Goal: Transaction & Acquisition: Purchase product/service

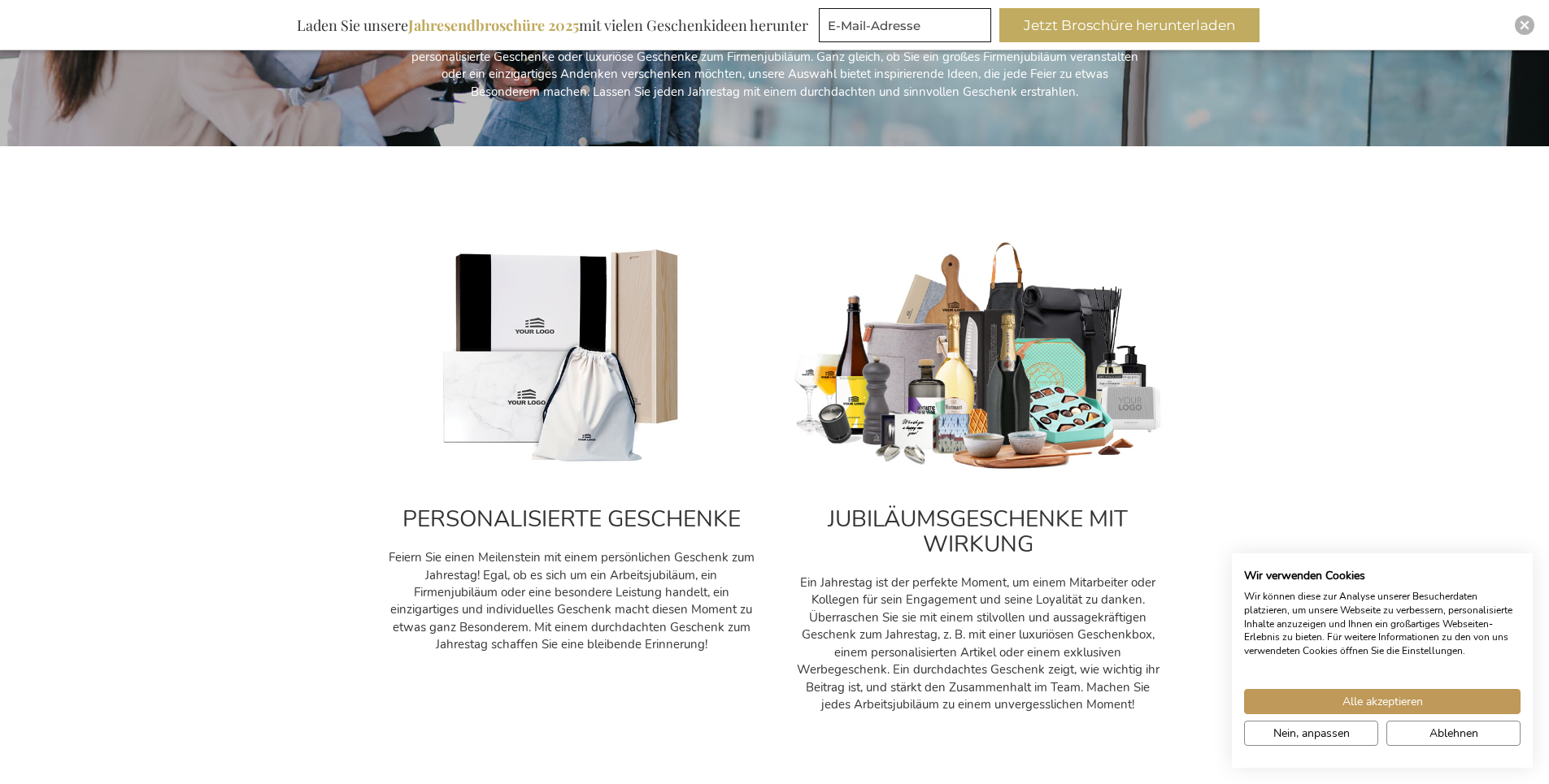
click at [533, 395] on img at bounding box center [572, 357] width 374 height 233
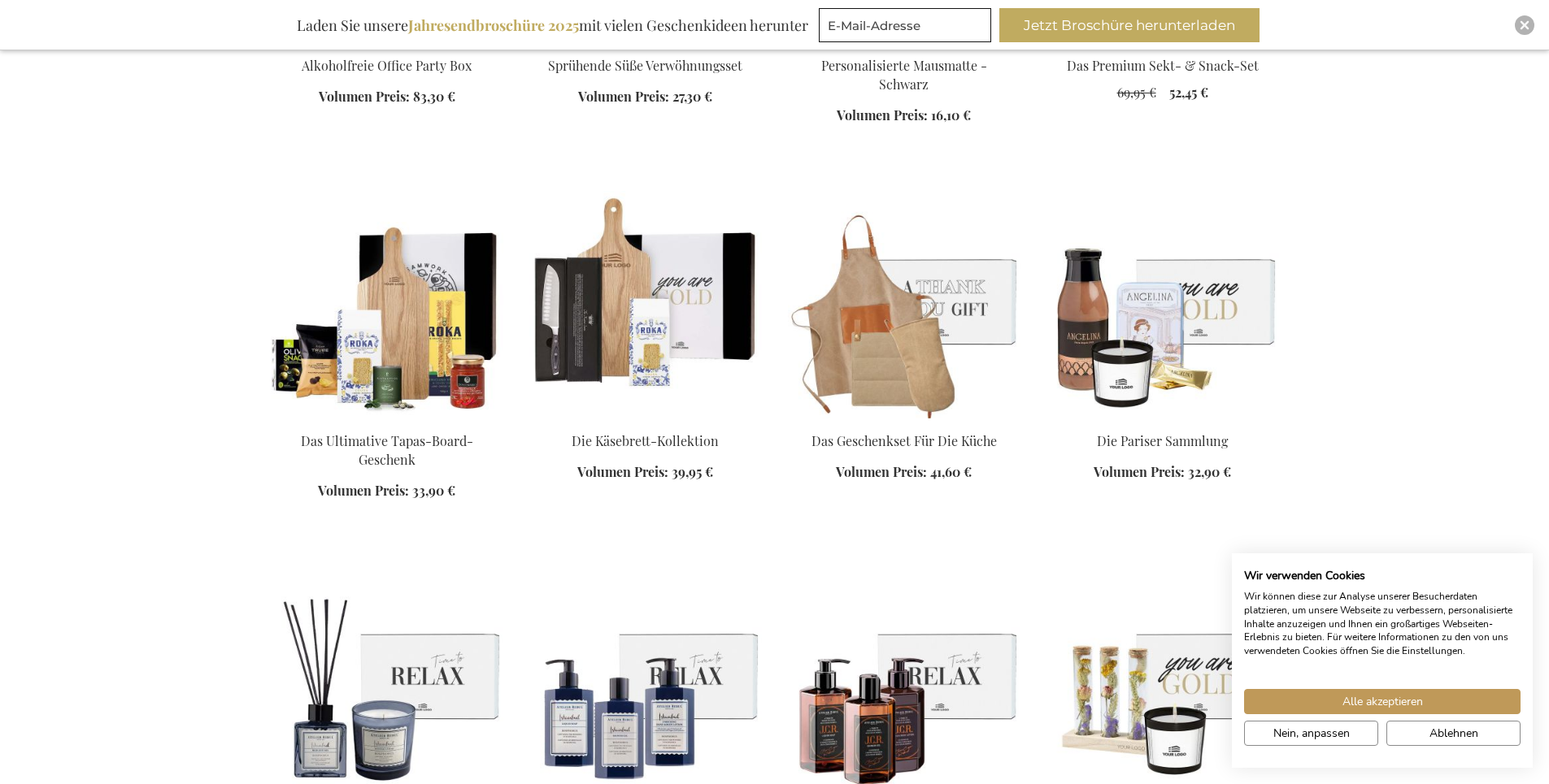
scroll to position [1951, 0]
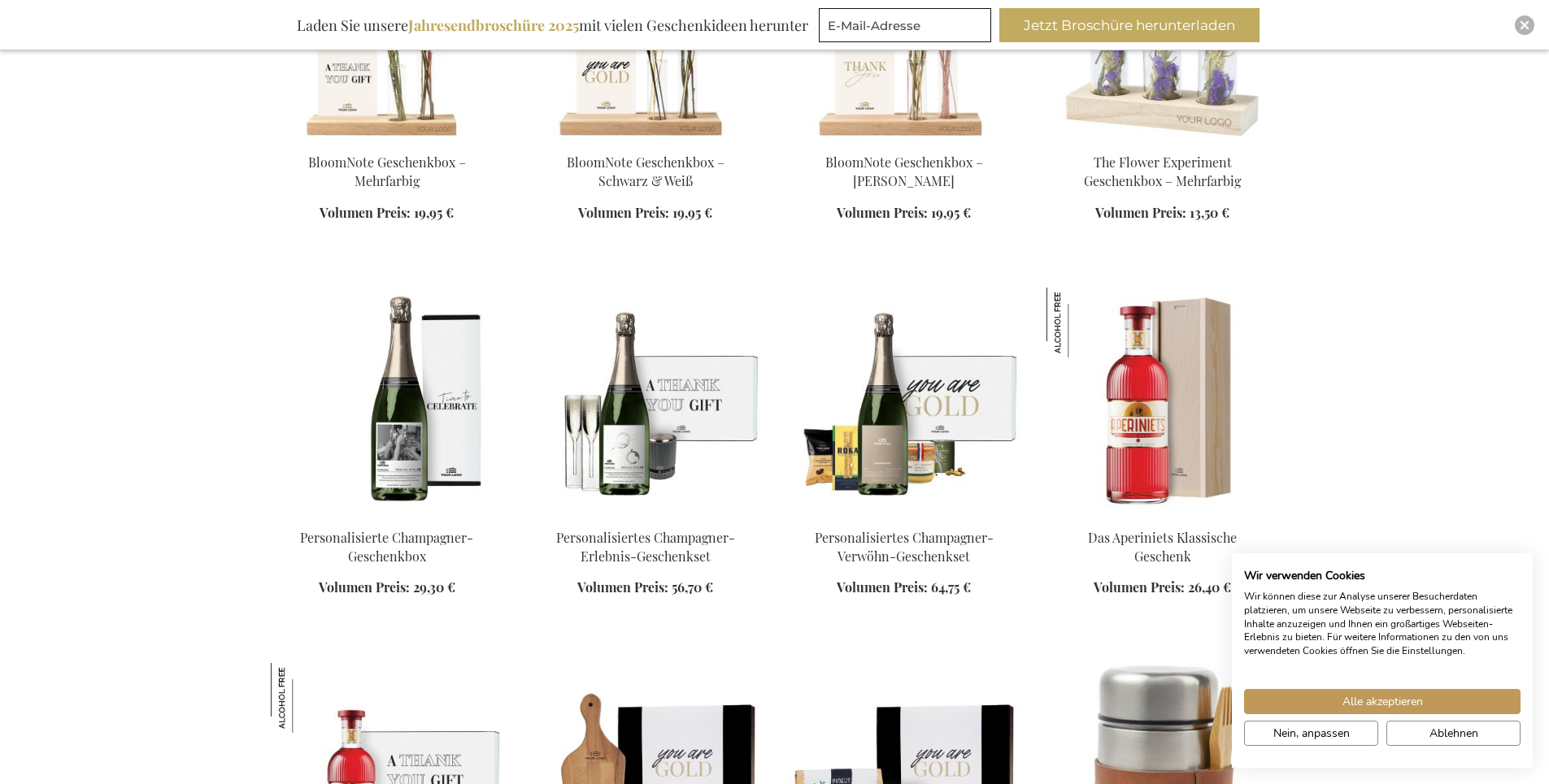
scroll to position [3414, 0]
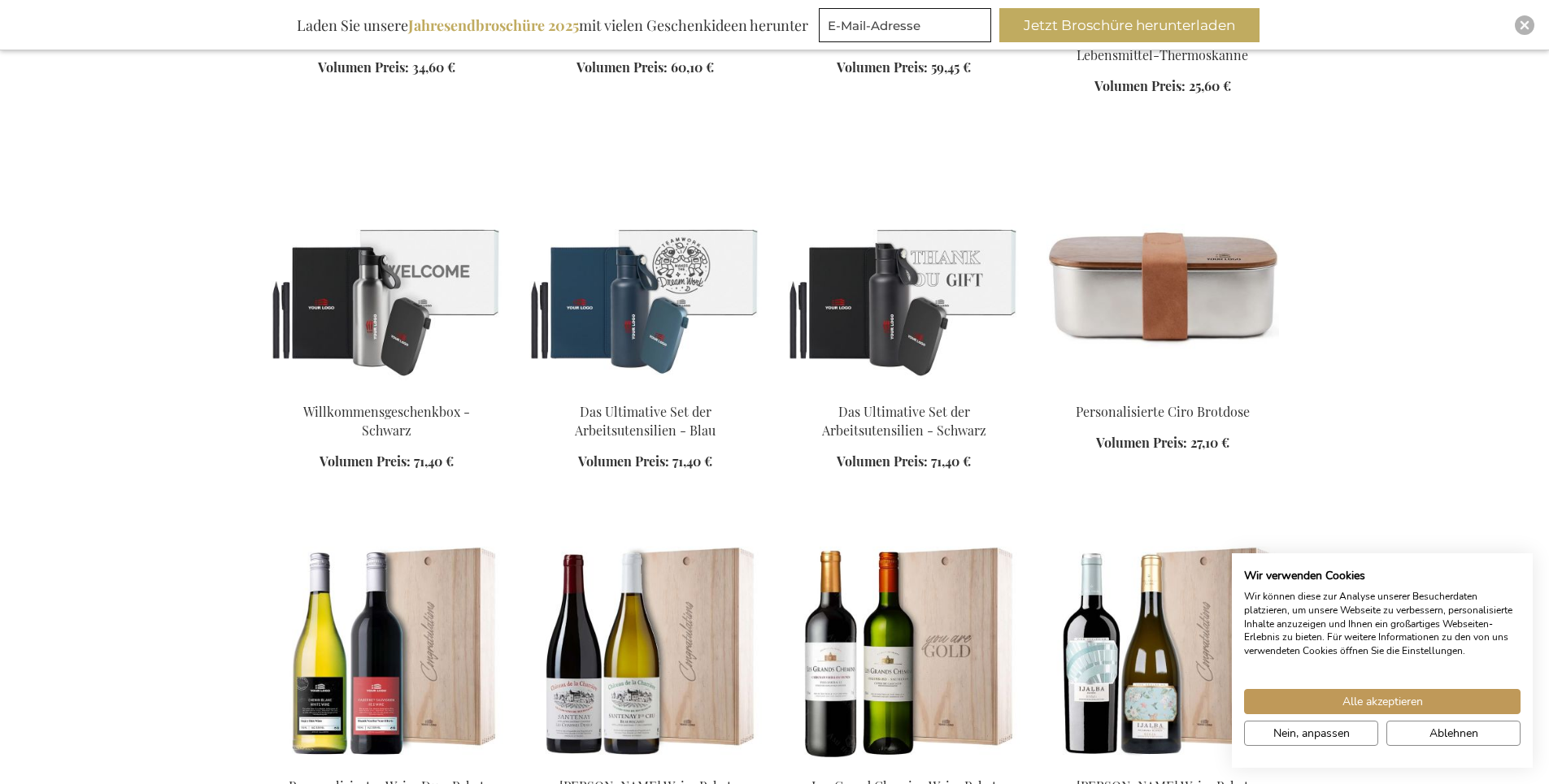
scroll to position [4227, 0]
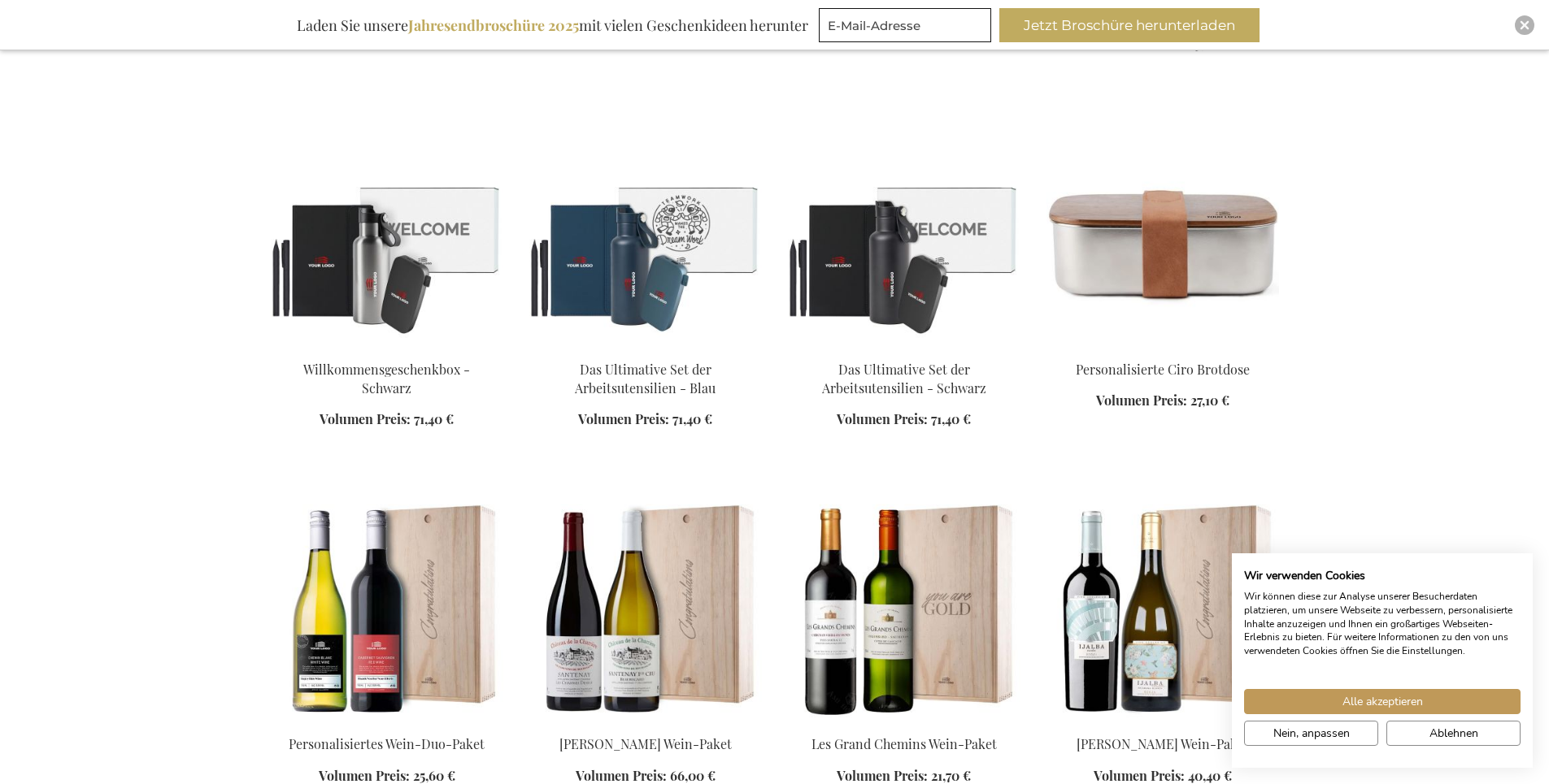
click at [840, 286] on img at bounding box center [904, 233] width 232 height 227
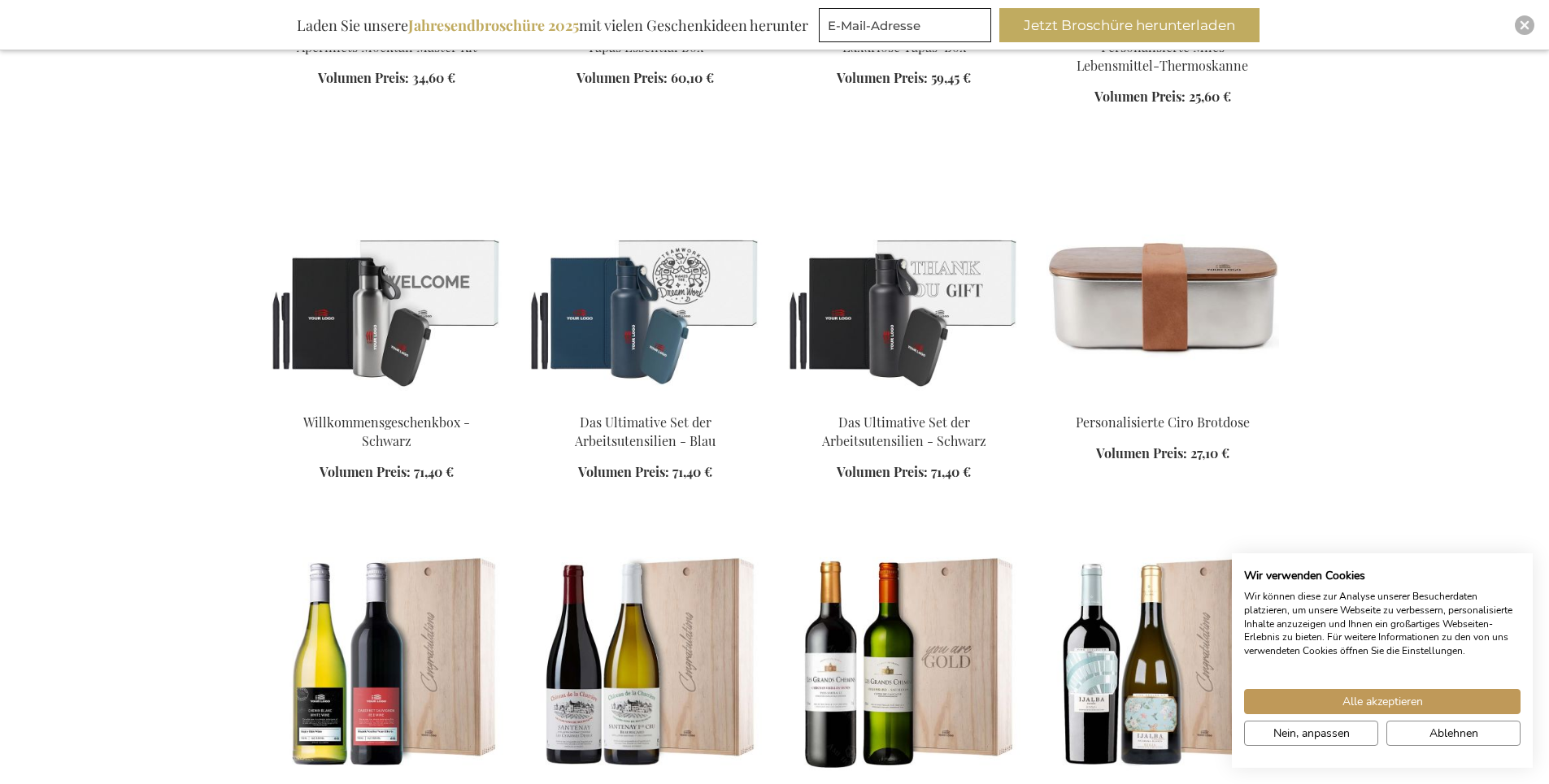
scroll to position [2088, 0]
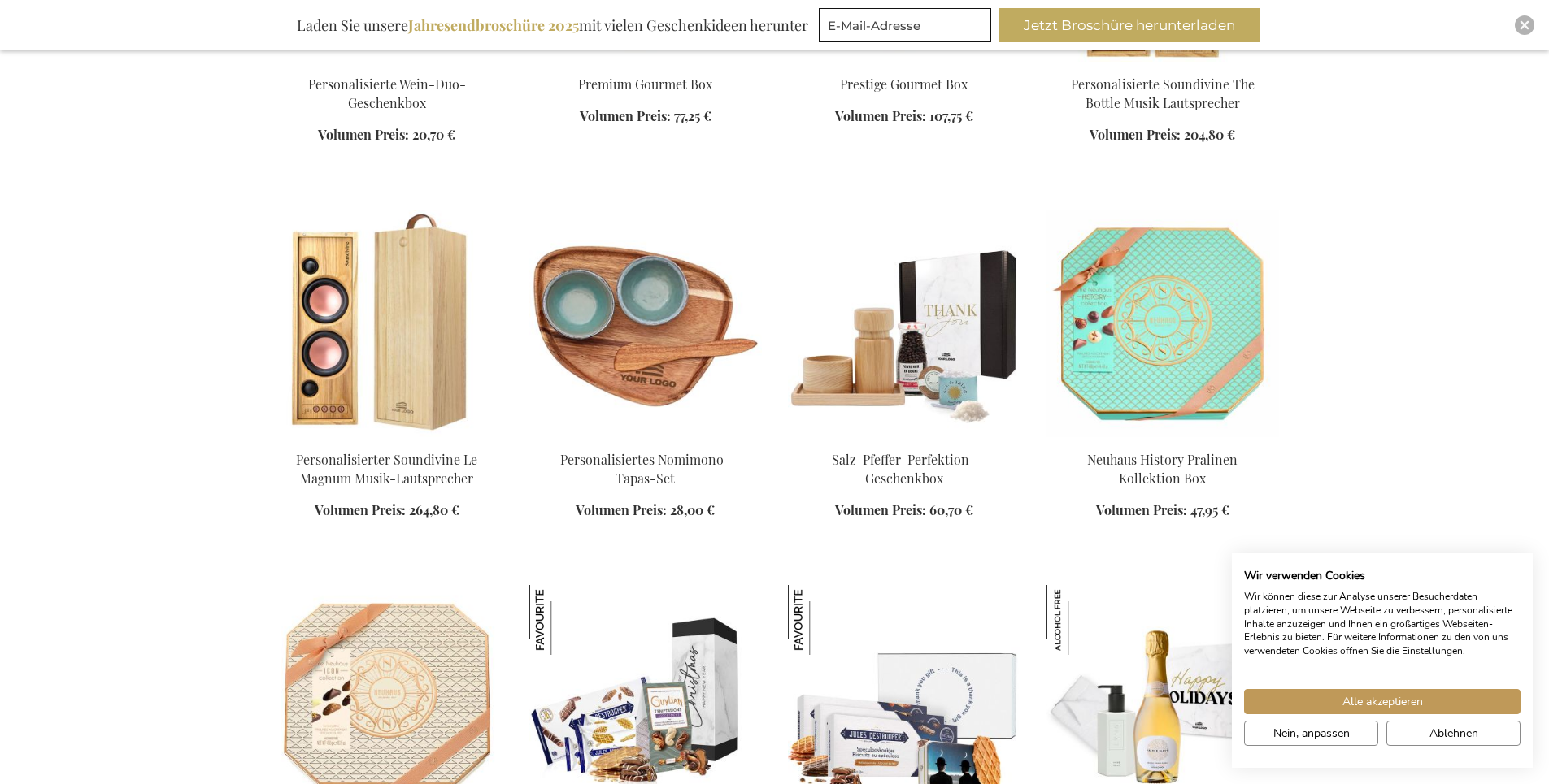
scroll to position [3144, 0]
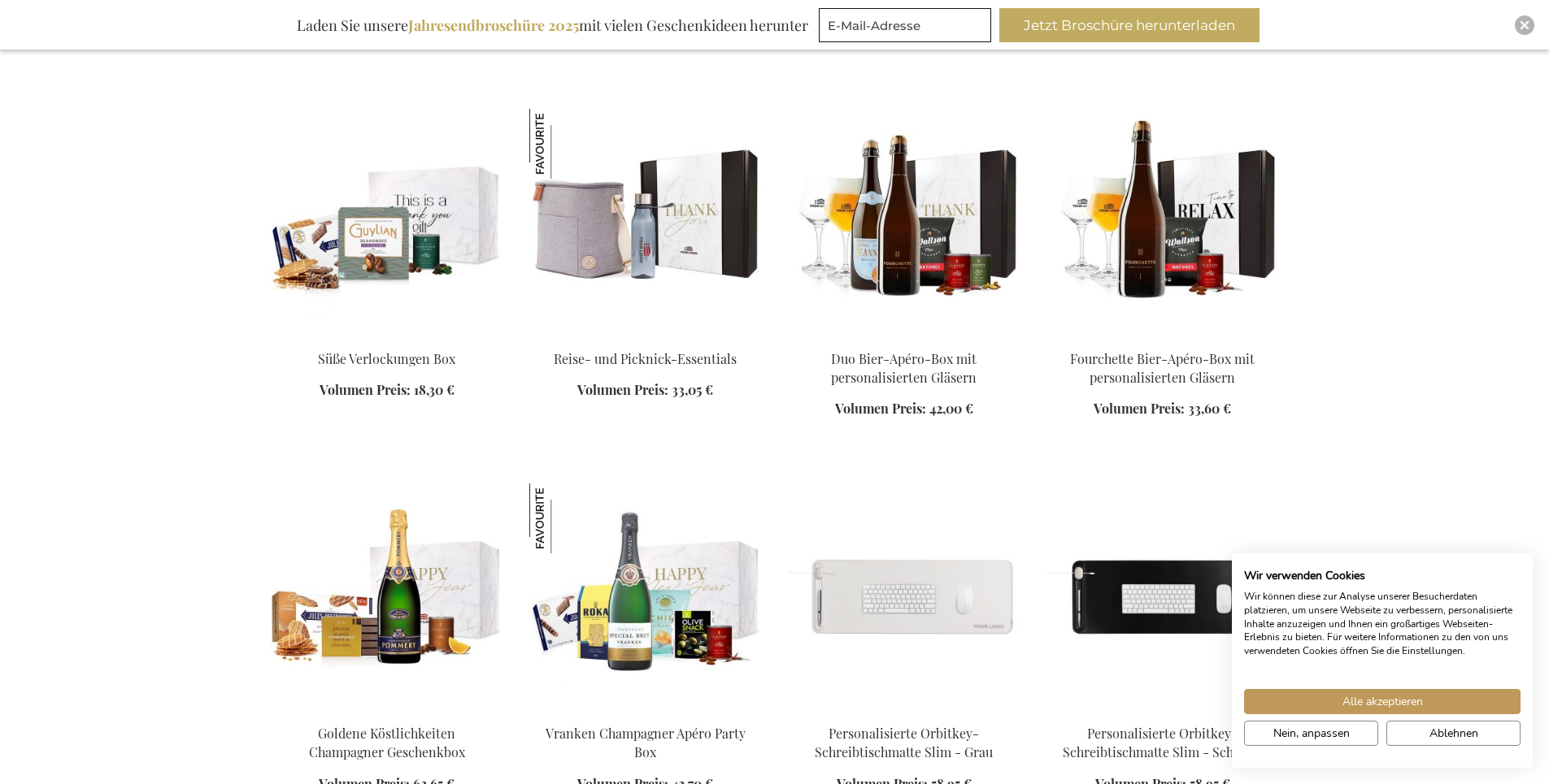
scroll to position [4364, 0]
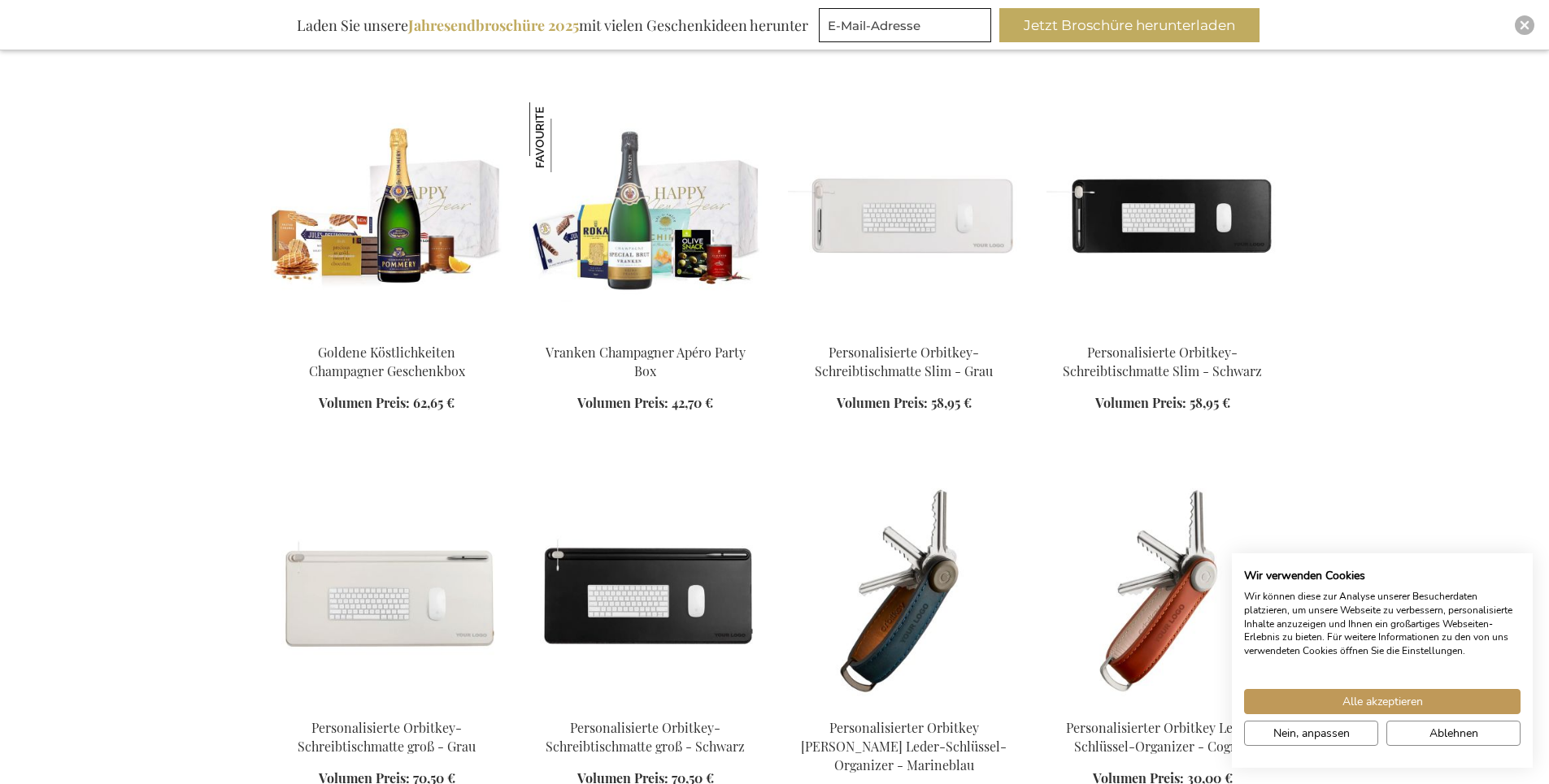
scroll to position [4770, 0]
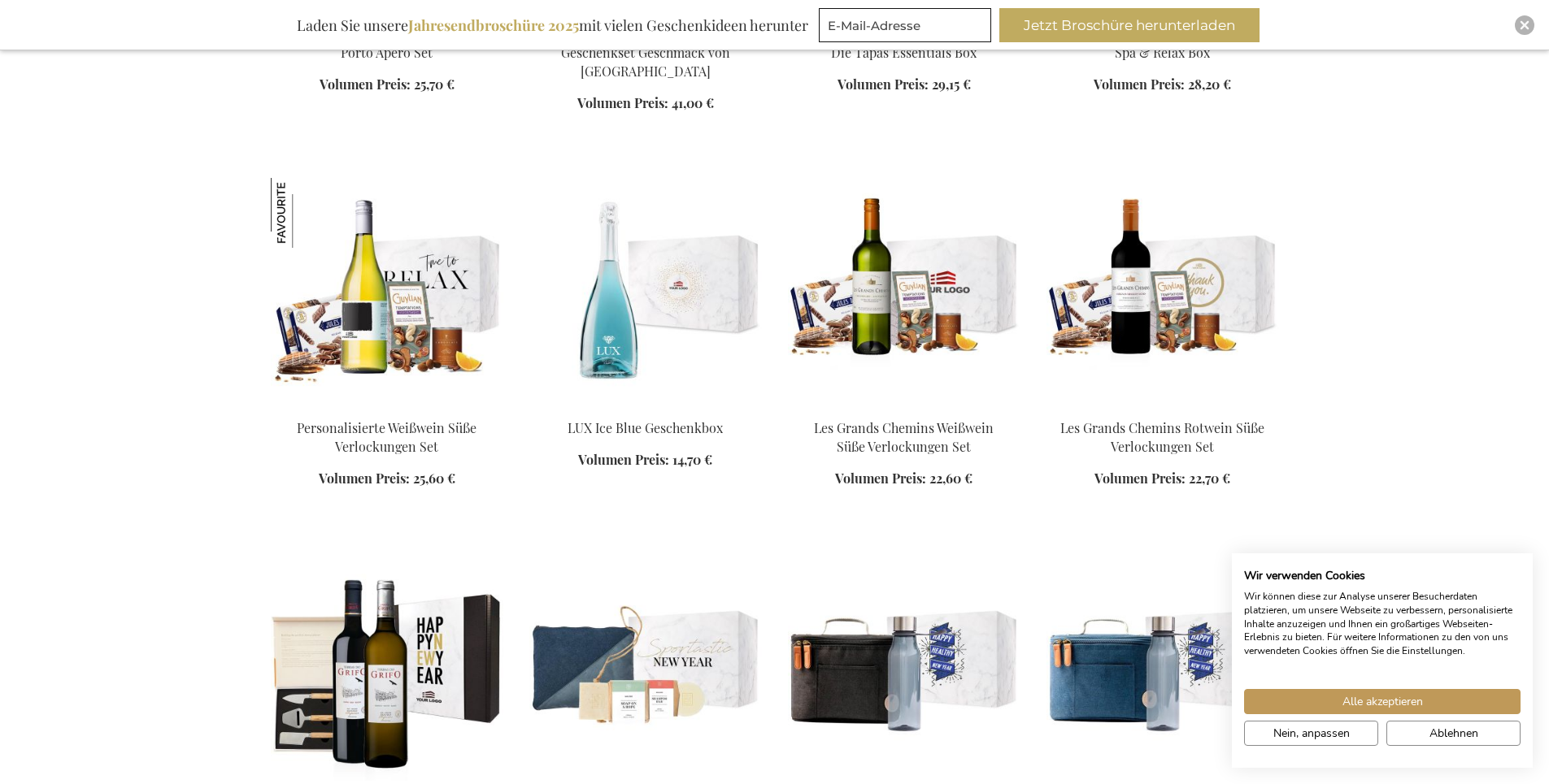
scroll to position [7697, 0]
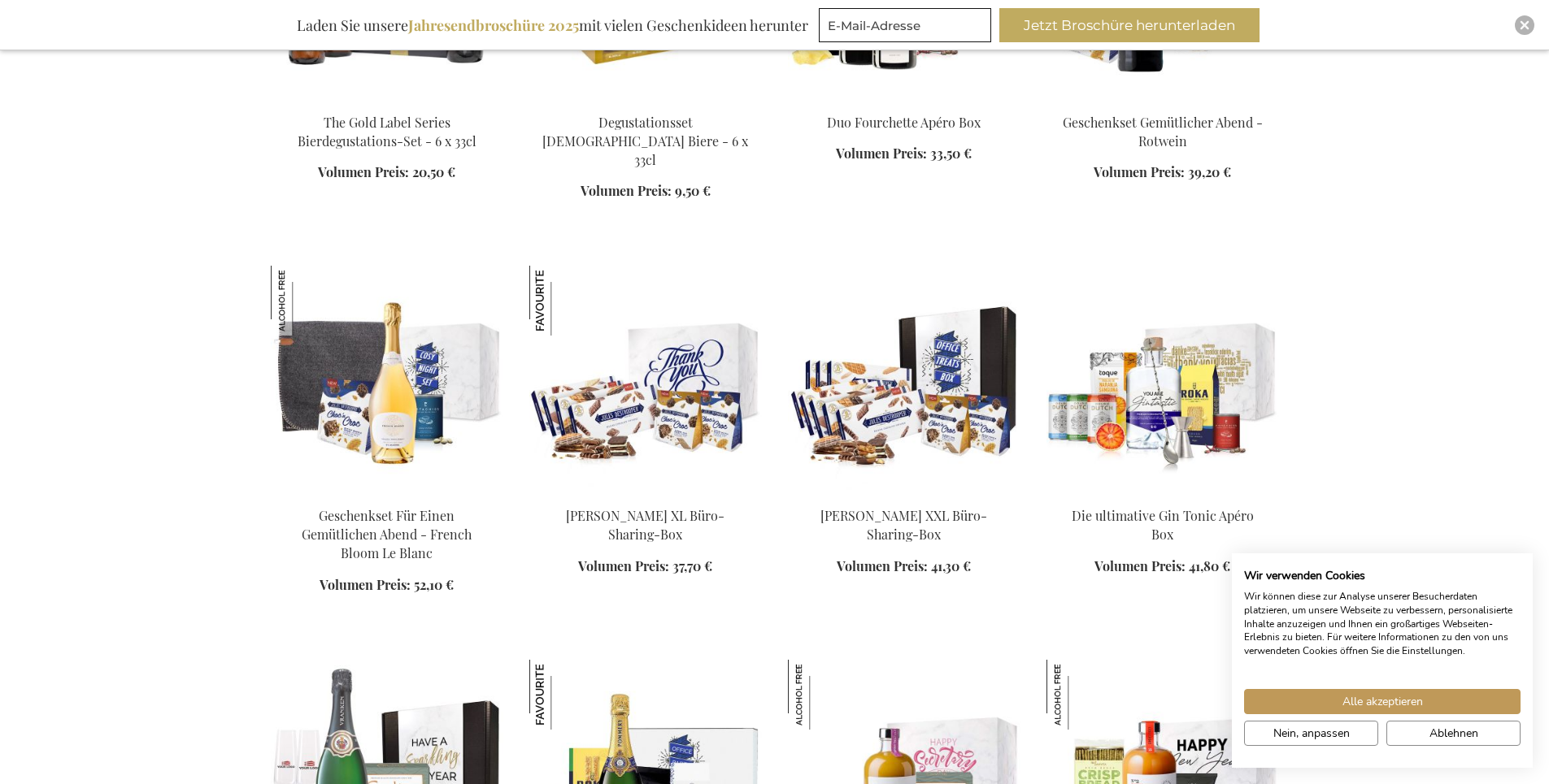
scroll to position [9160, 0]
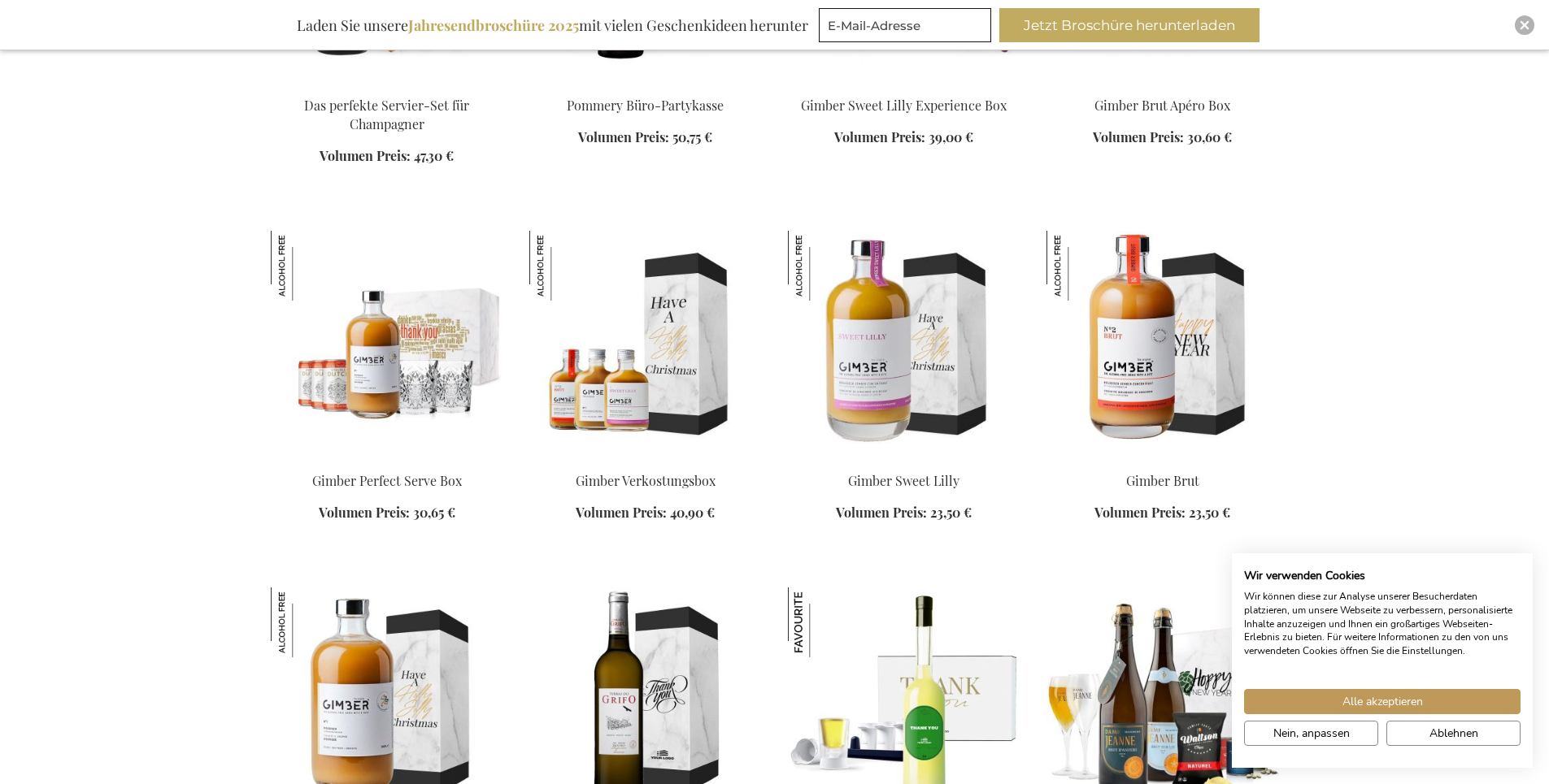
scroll to position [9973, 0]
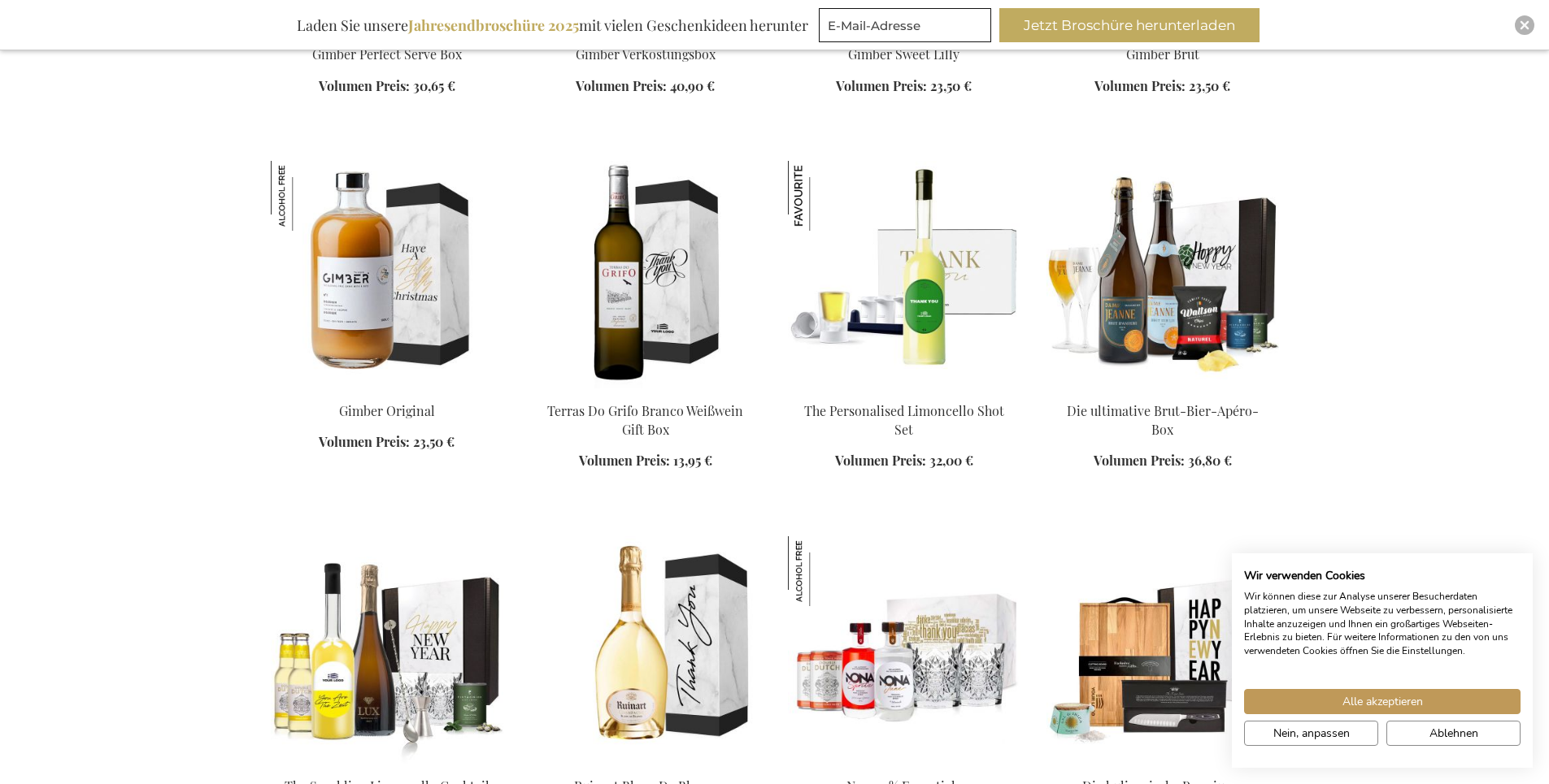
scroll to position [10380, 0]
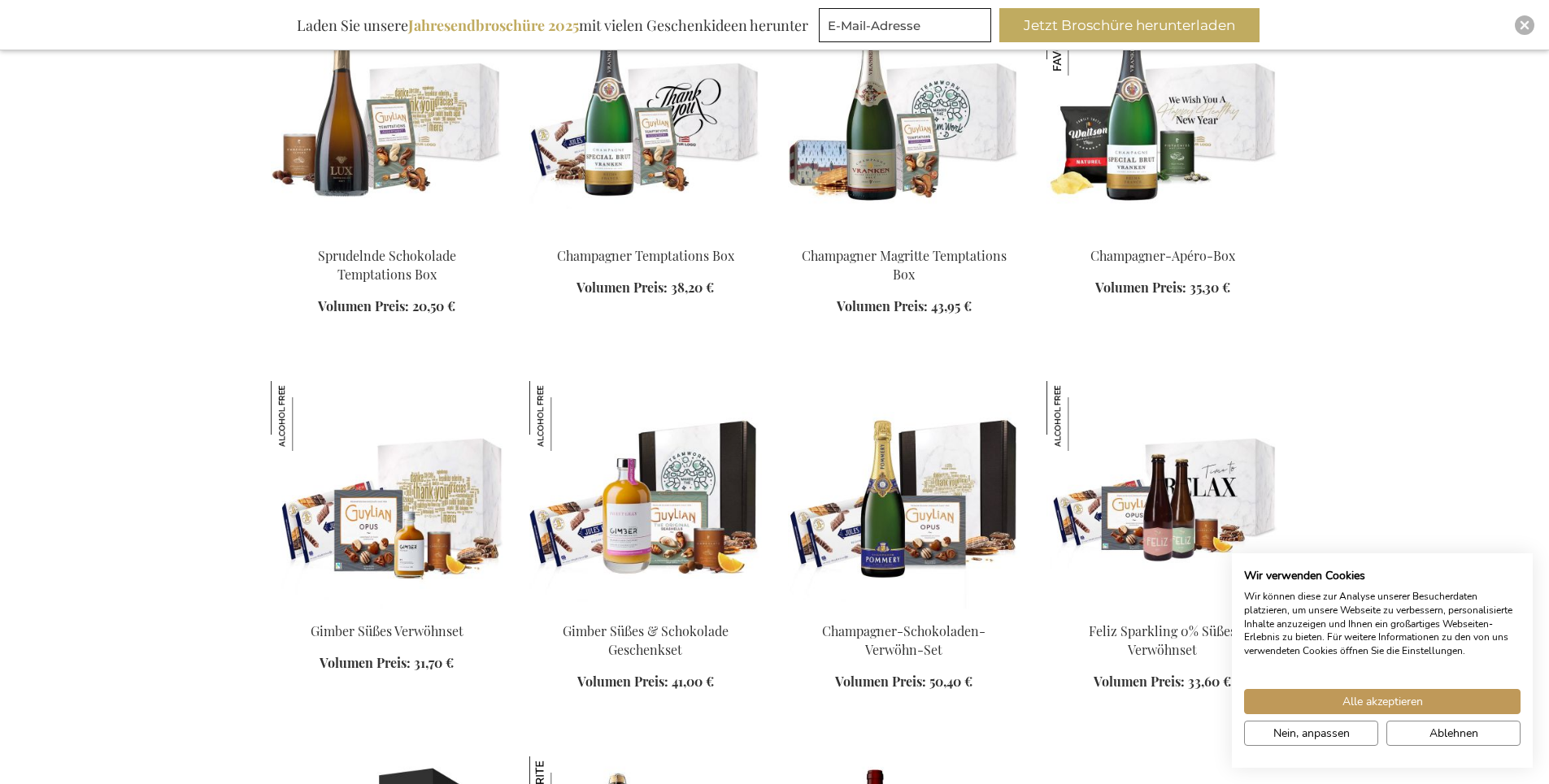
scroll to position [12330, 0]
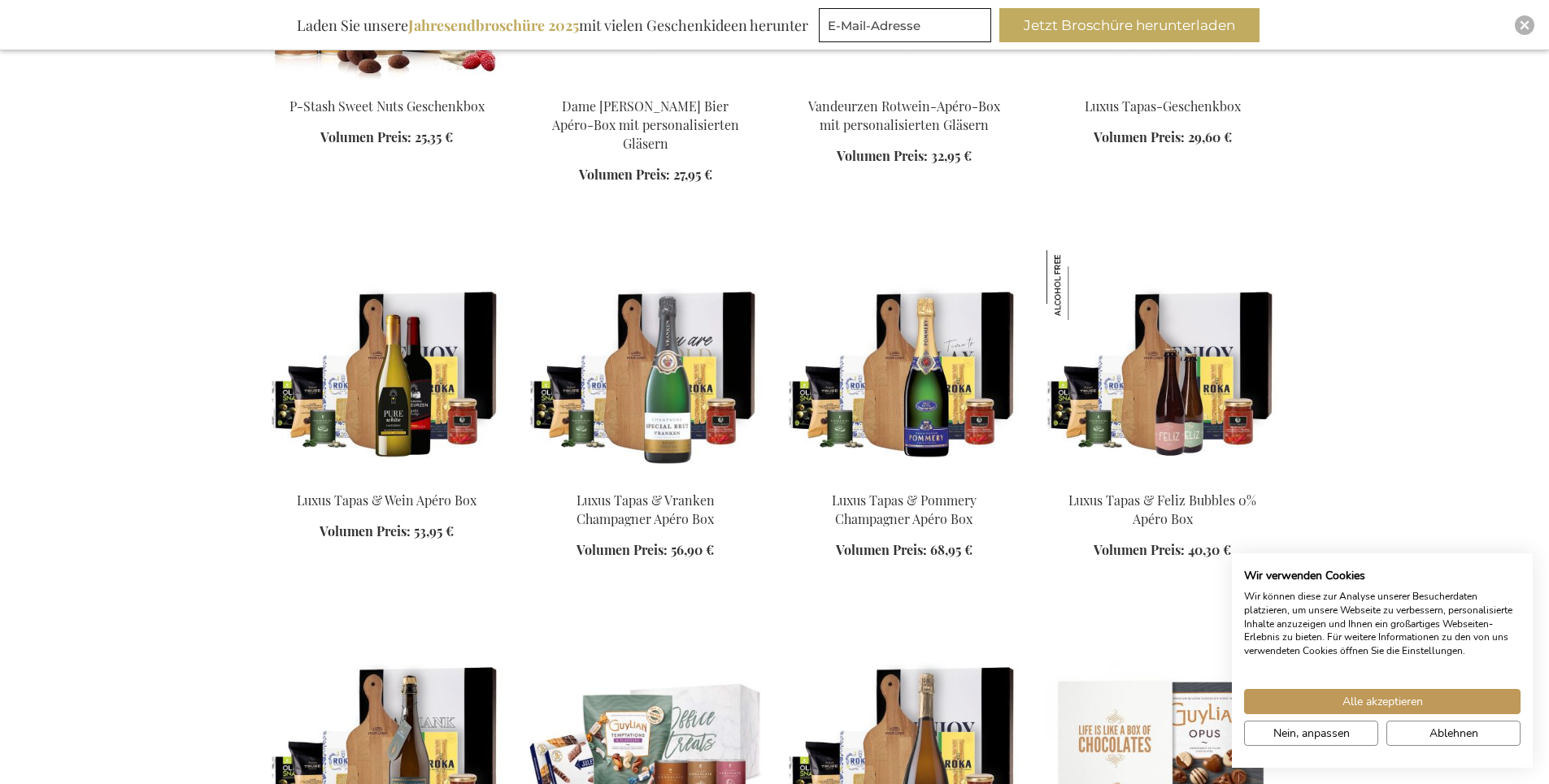
scroll to position [12981, 0]
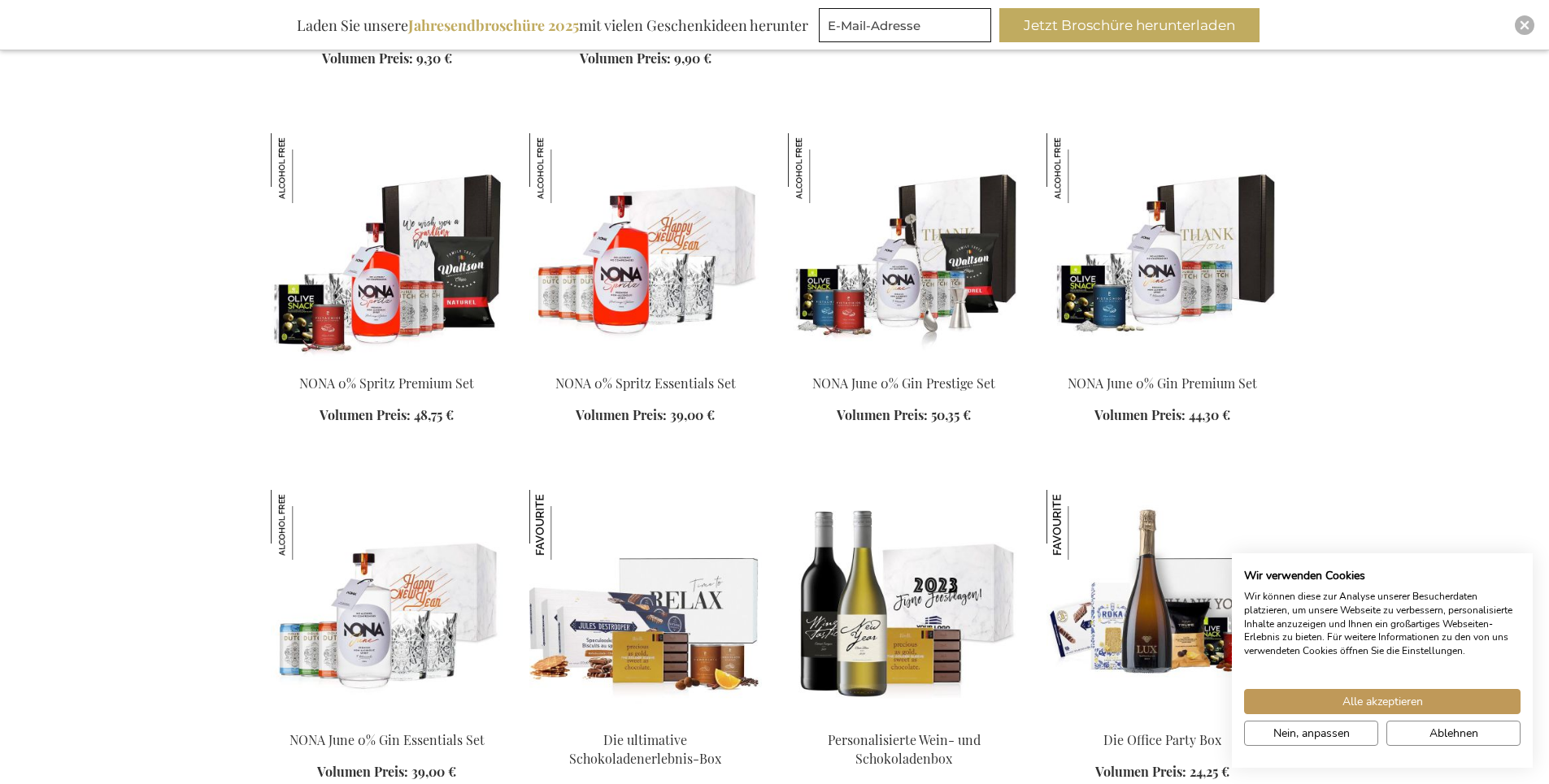
scroll to position [14363, 0]
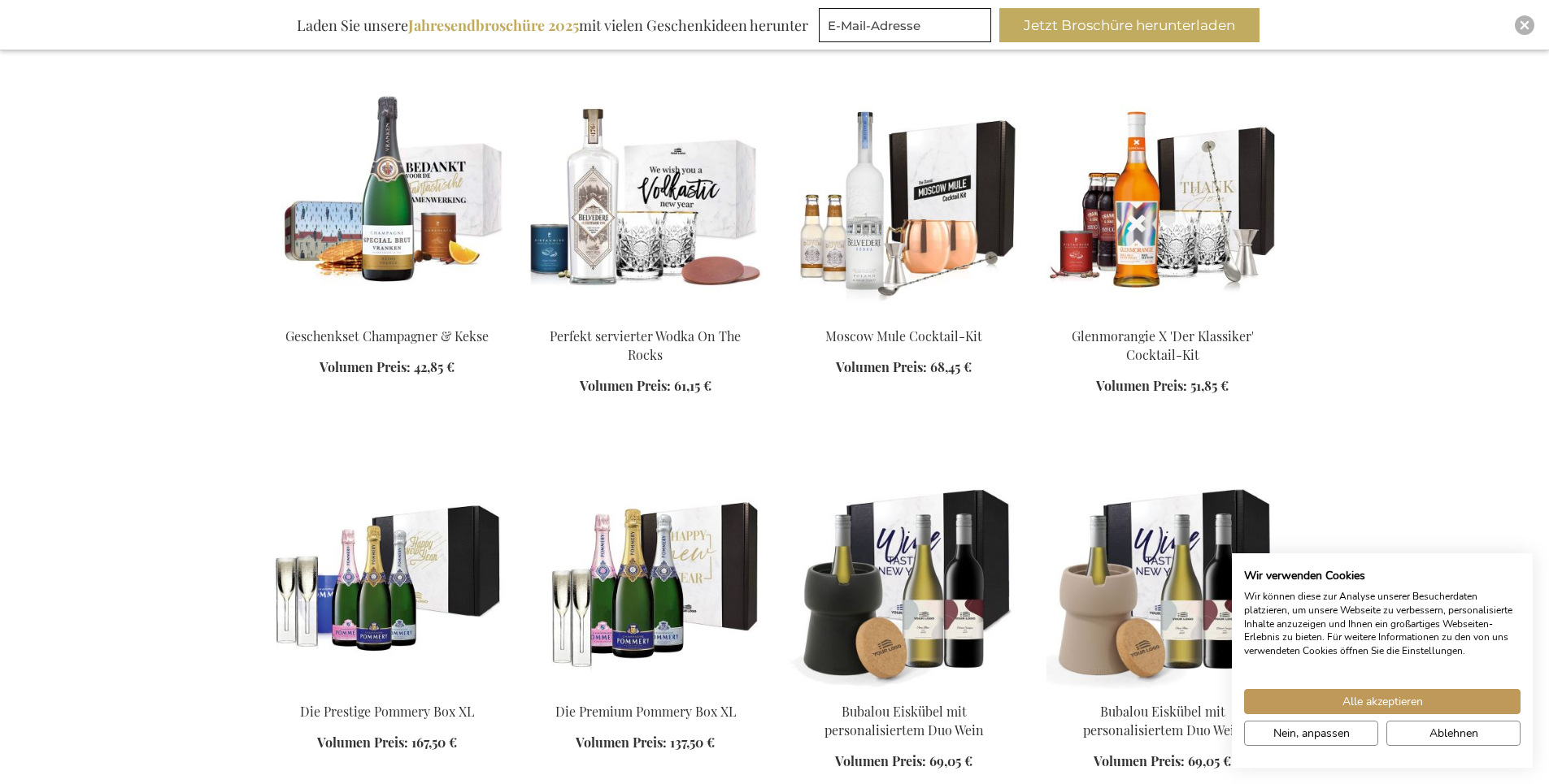
scroll to position [14932, 0]
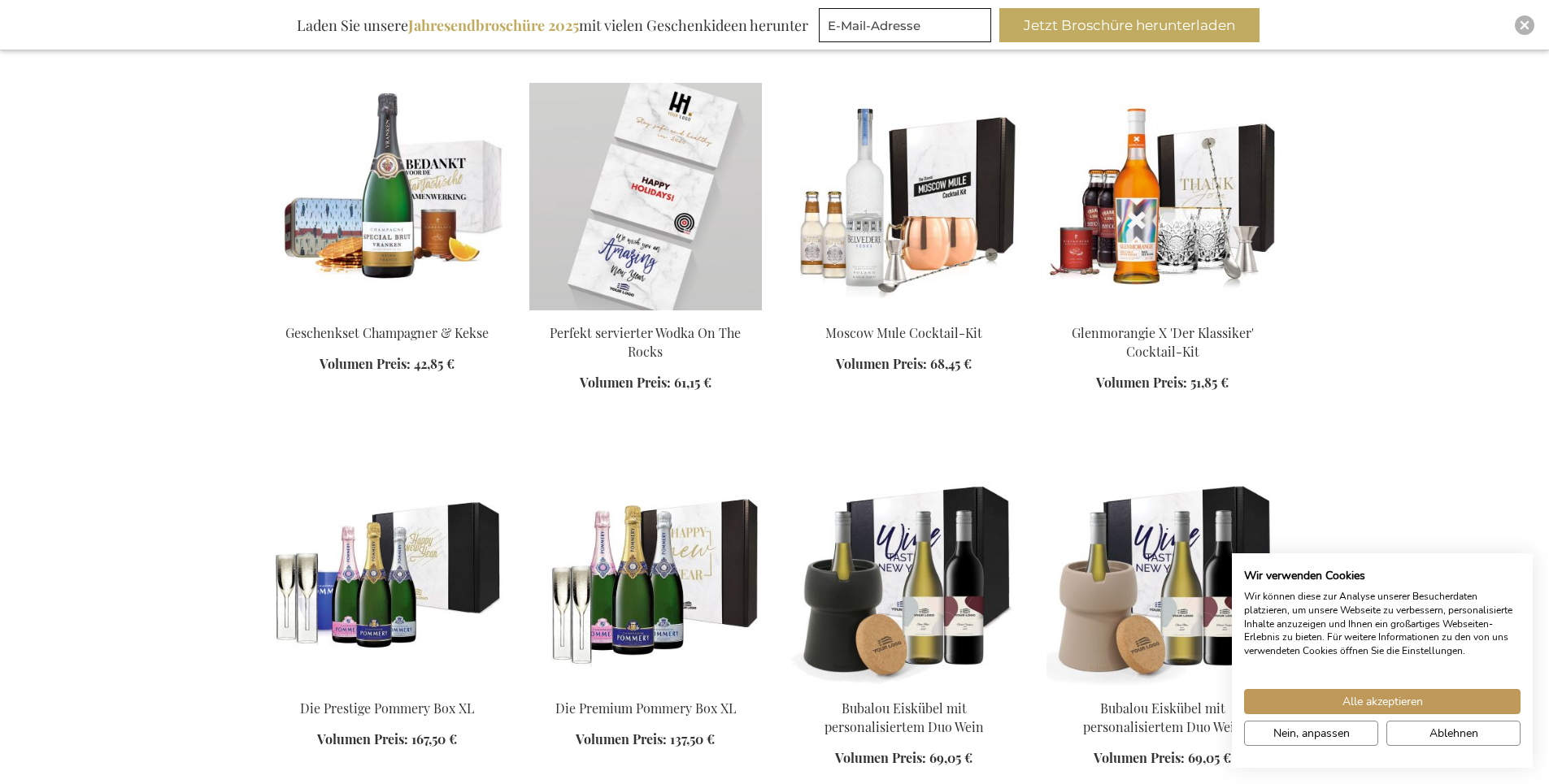
click at [604, 202] on img at bounding box center [645, 197] width 232 height 227
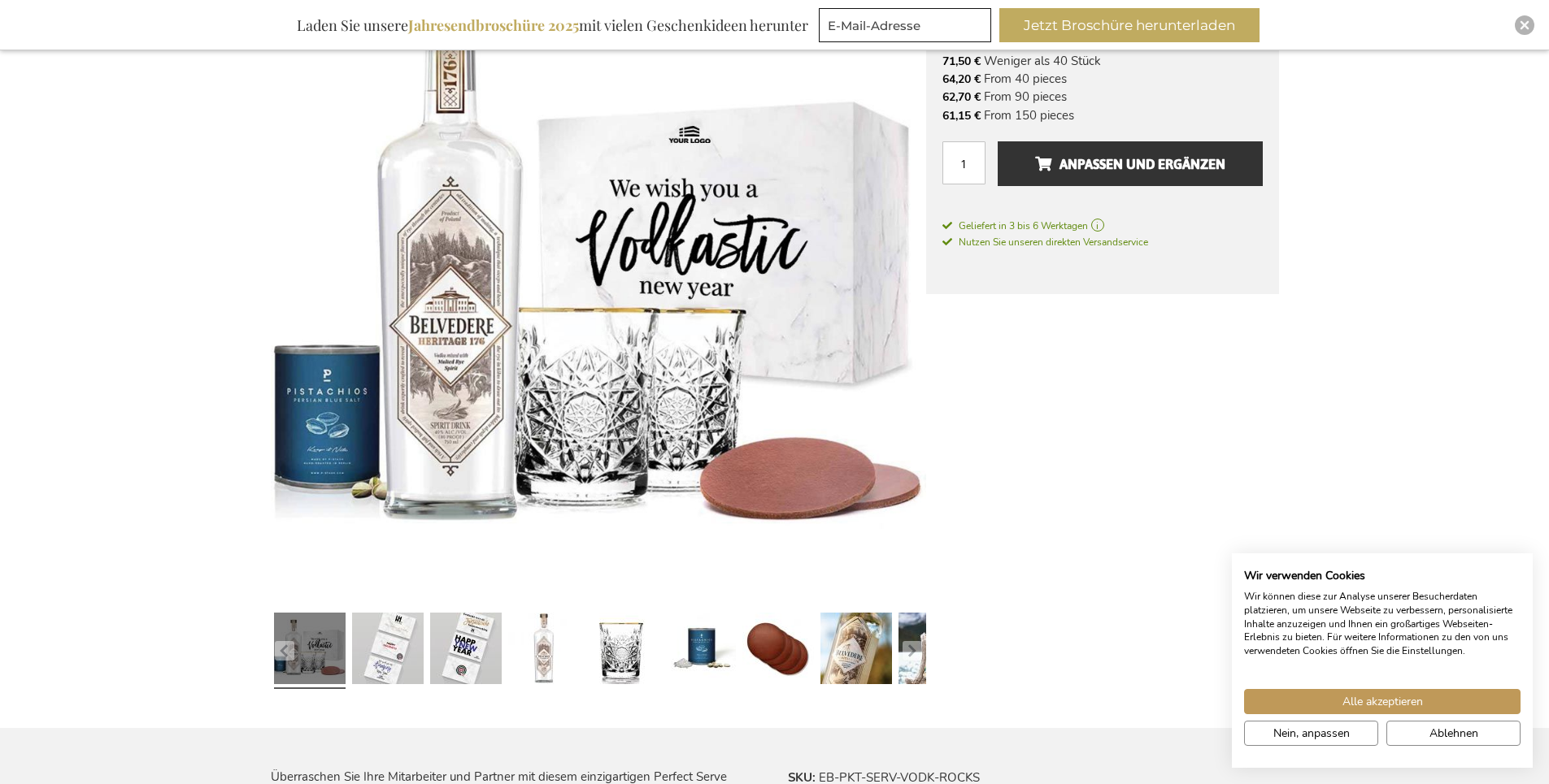
scroll to position [376, 0]
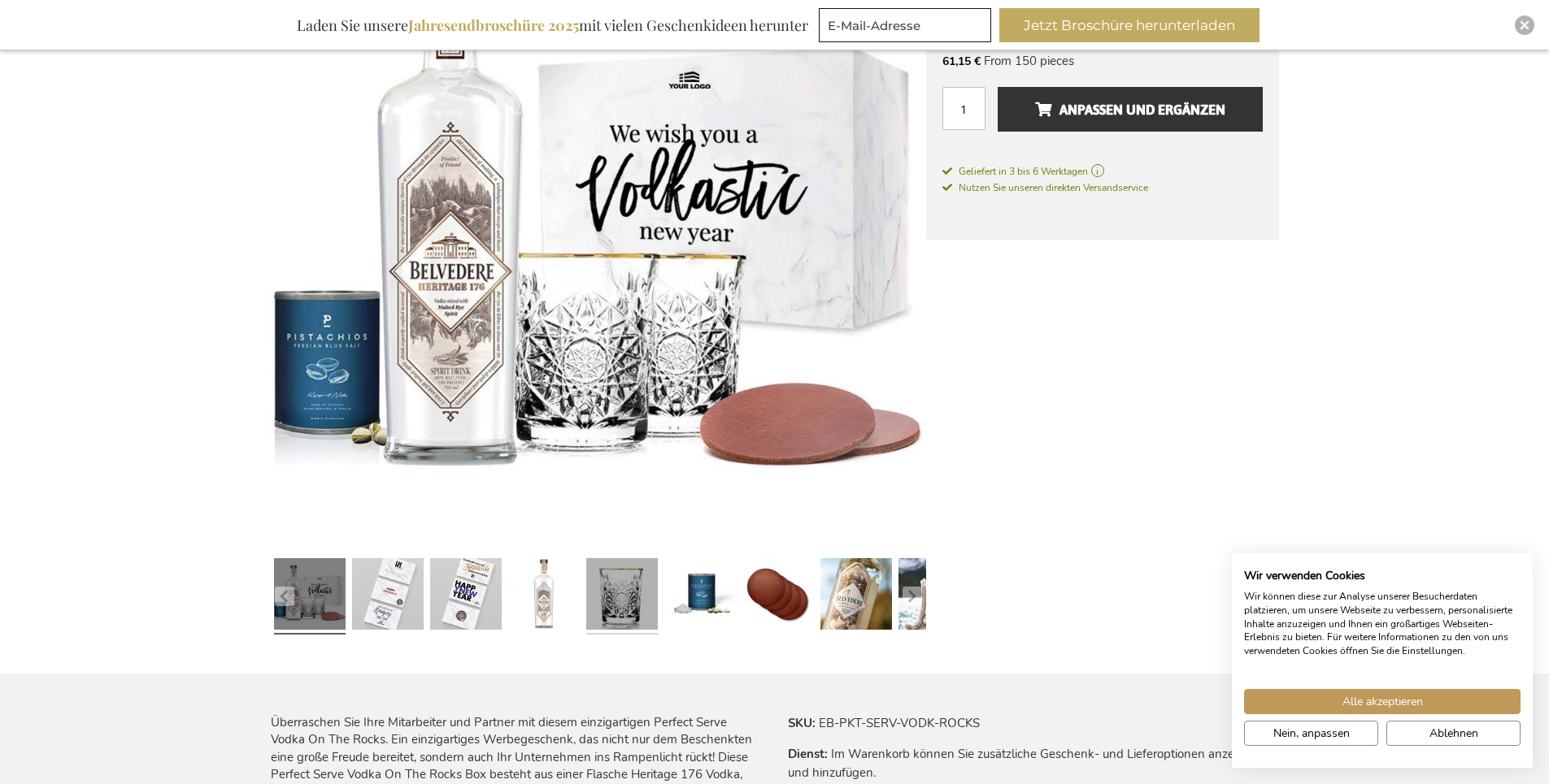
click at [613, 591] on link at bounding box center [622, 596] width 71 height 89
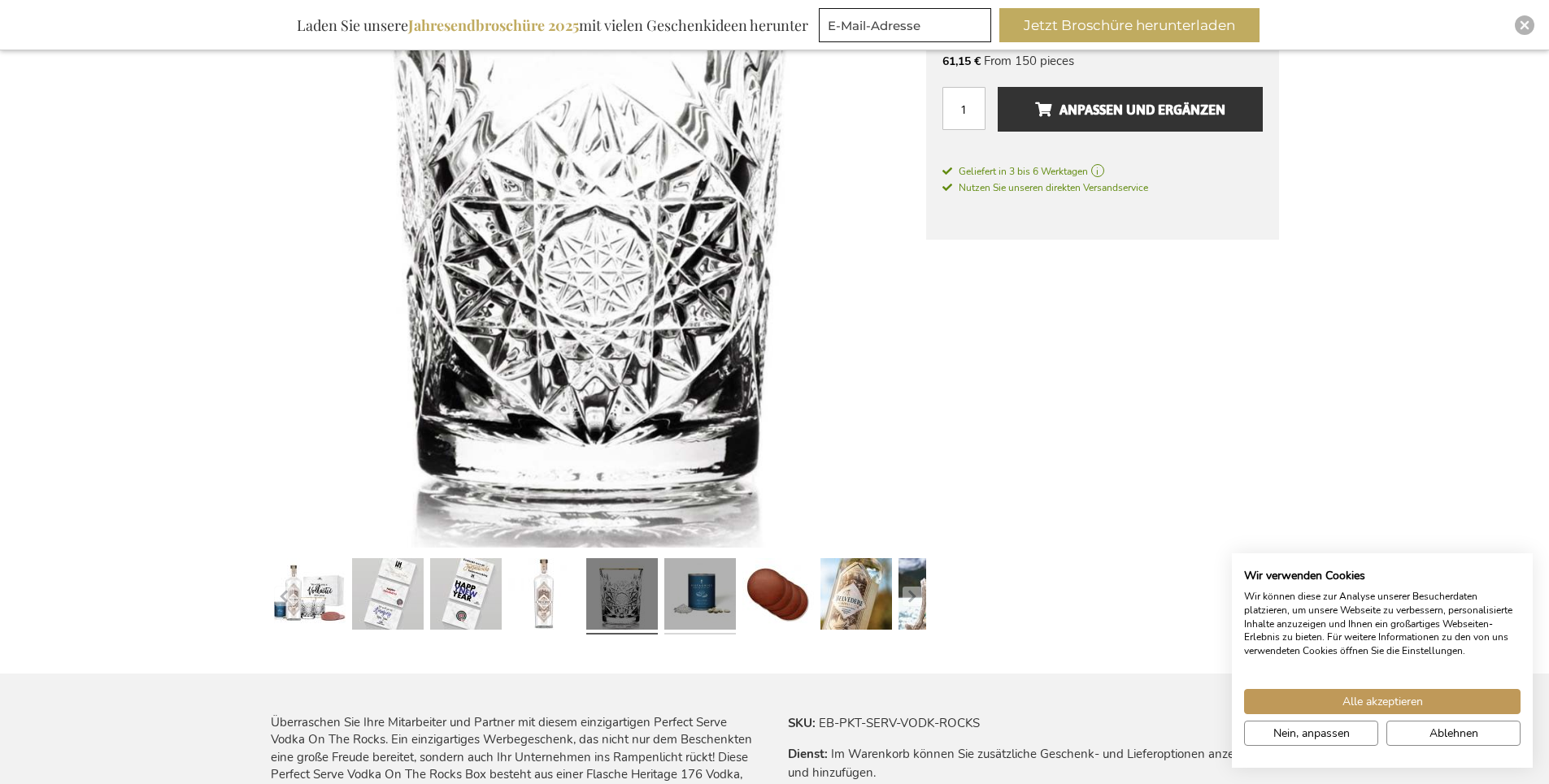
click at [718, 587] on link at bounding box center [700, 596] width 71 height 89
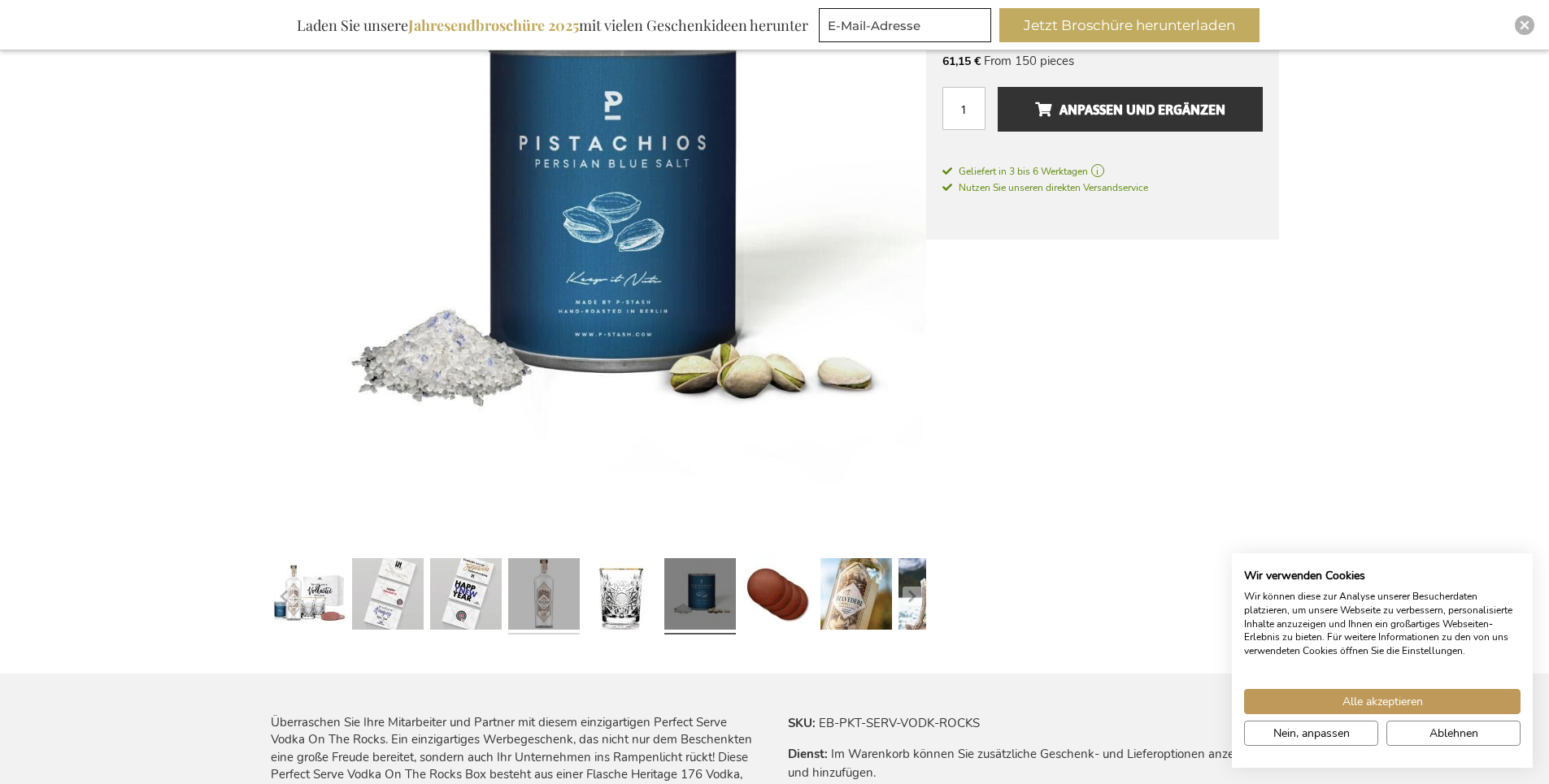
click at [559, 586] on link at bounding box center [544, 596] width 71 height 89
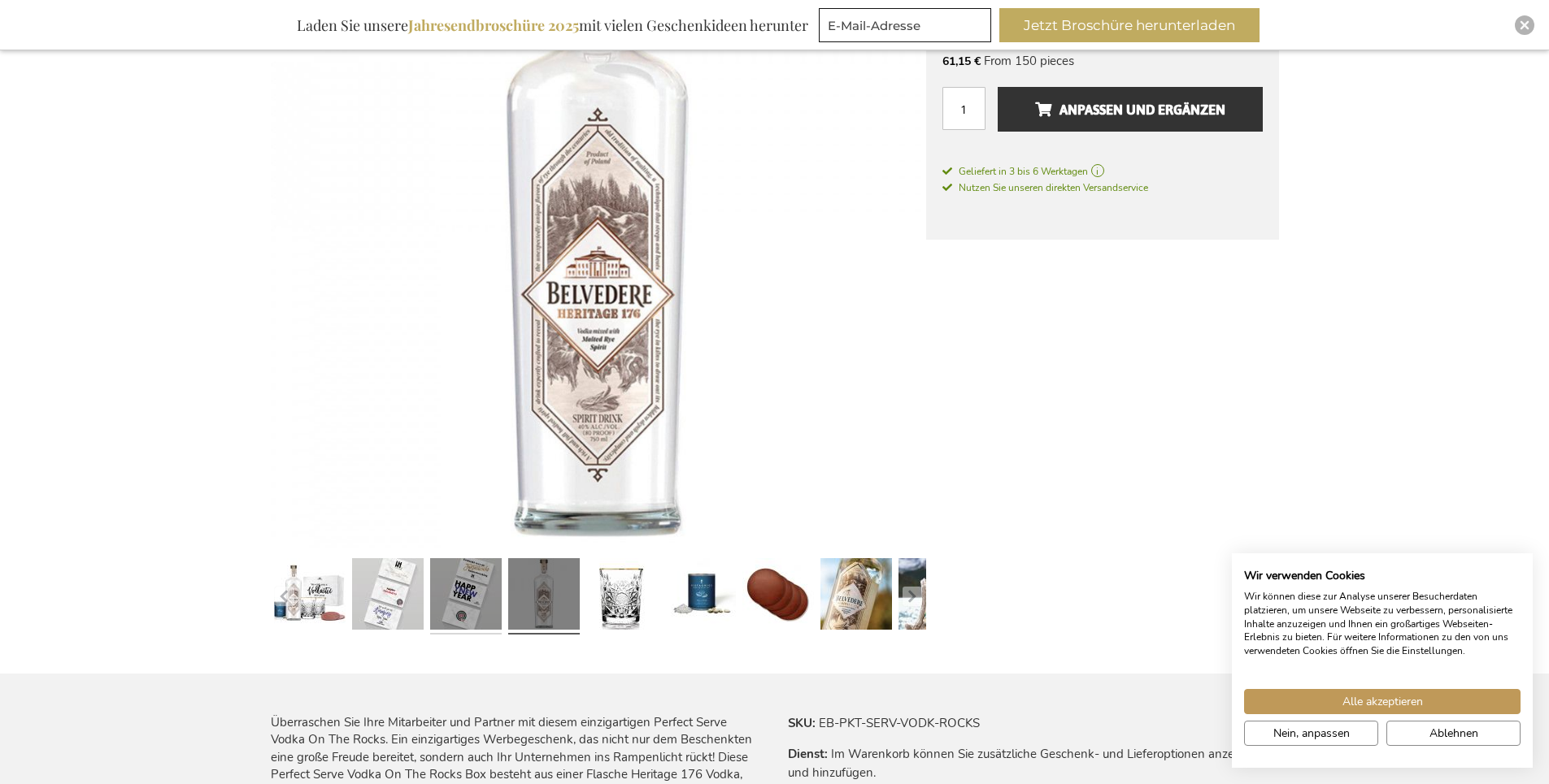
click at [483, 586] on link at bounding box center [466, 596] width 71 height 89
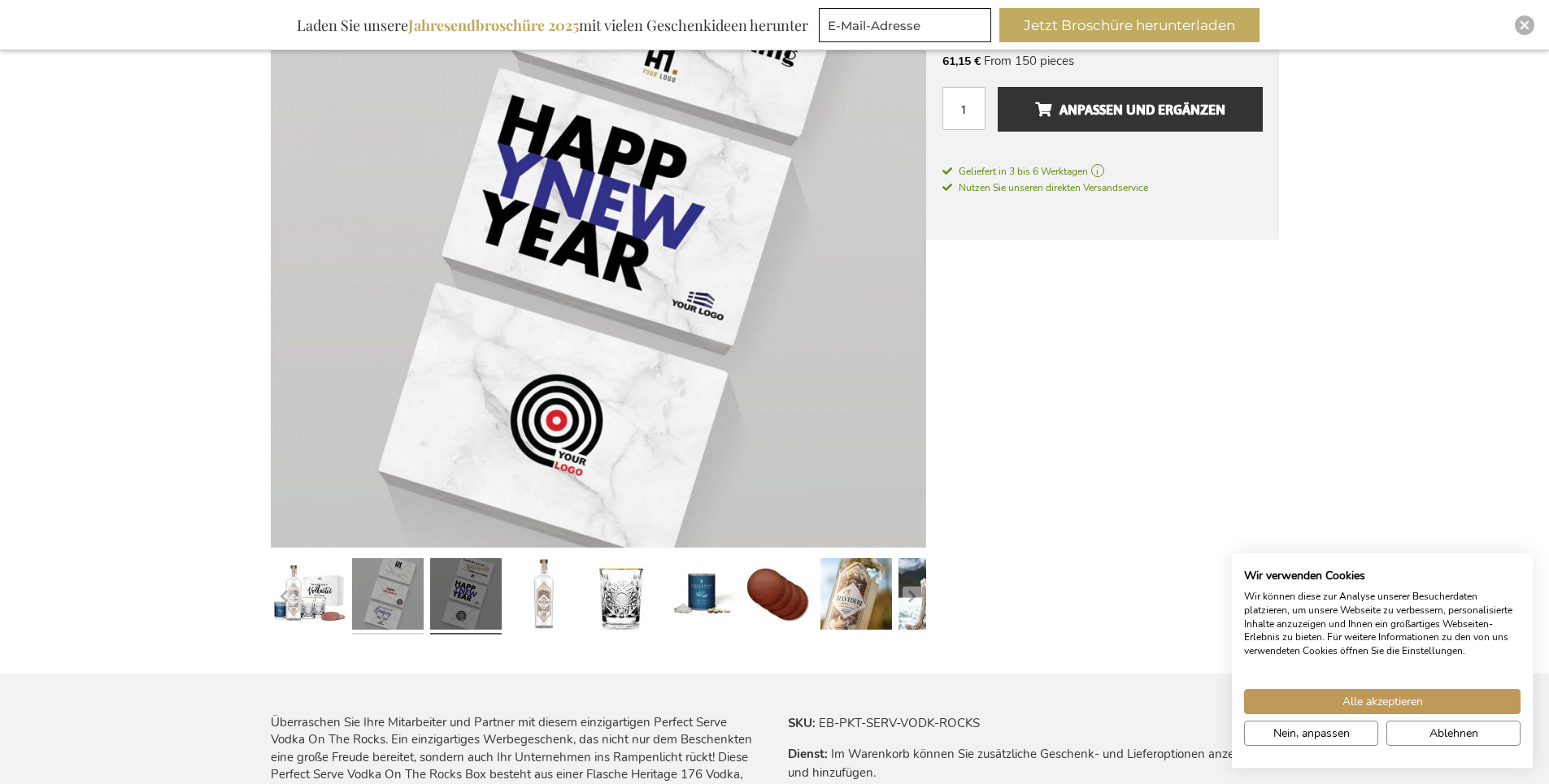
click at [400, 587] on link at bounding box center [388, 596] width 71 height 89
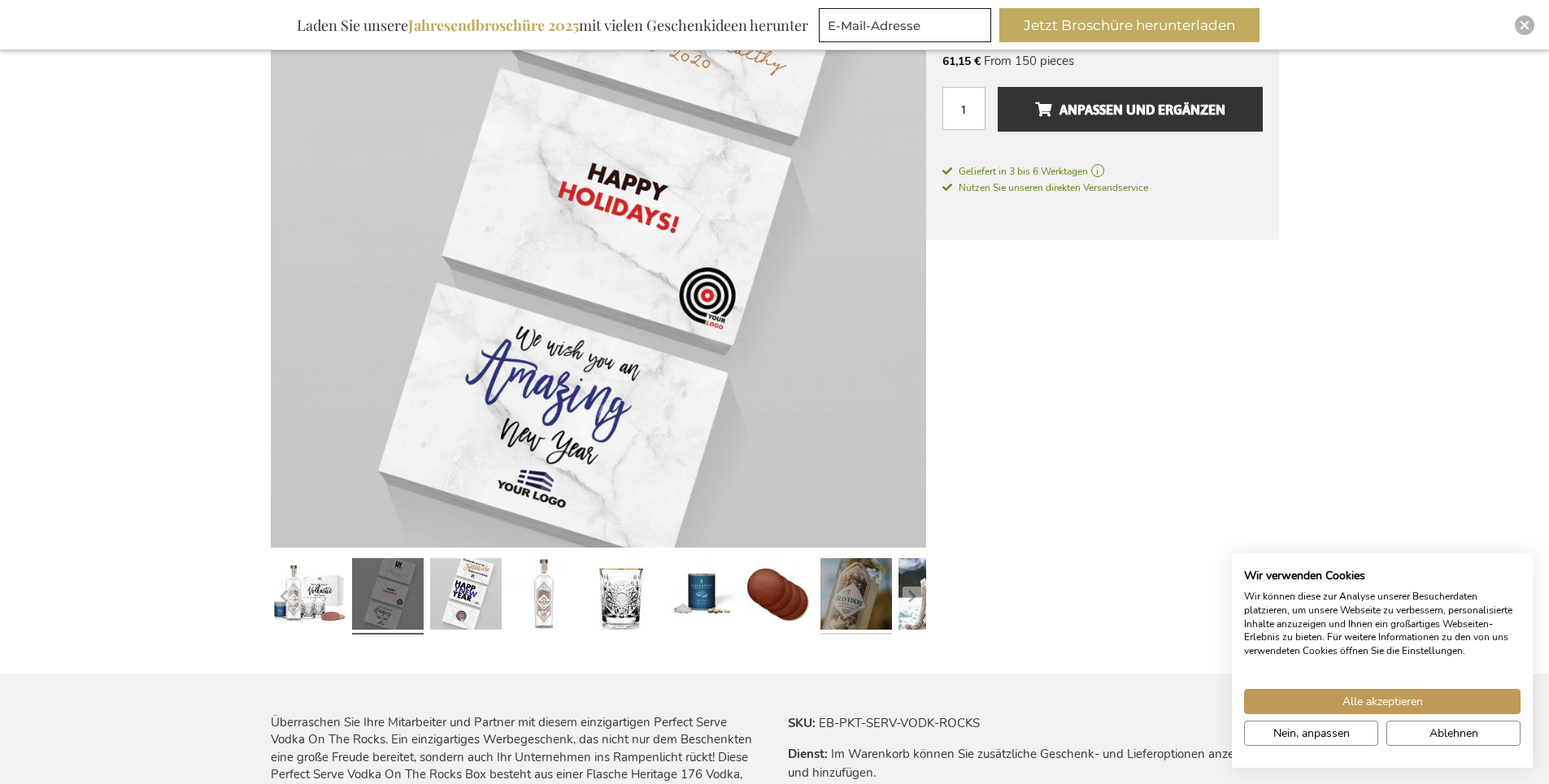
click at [840, 611] on link at bounding box center [857, 596] width 71 height 89
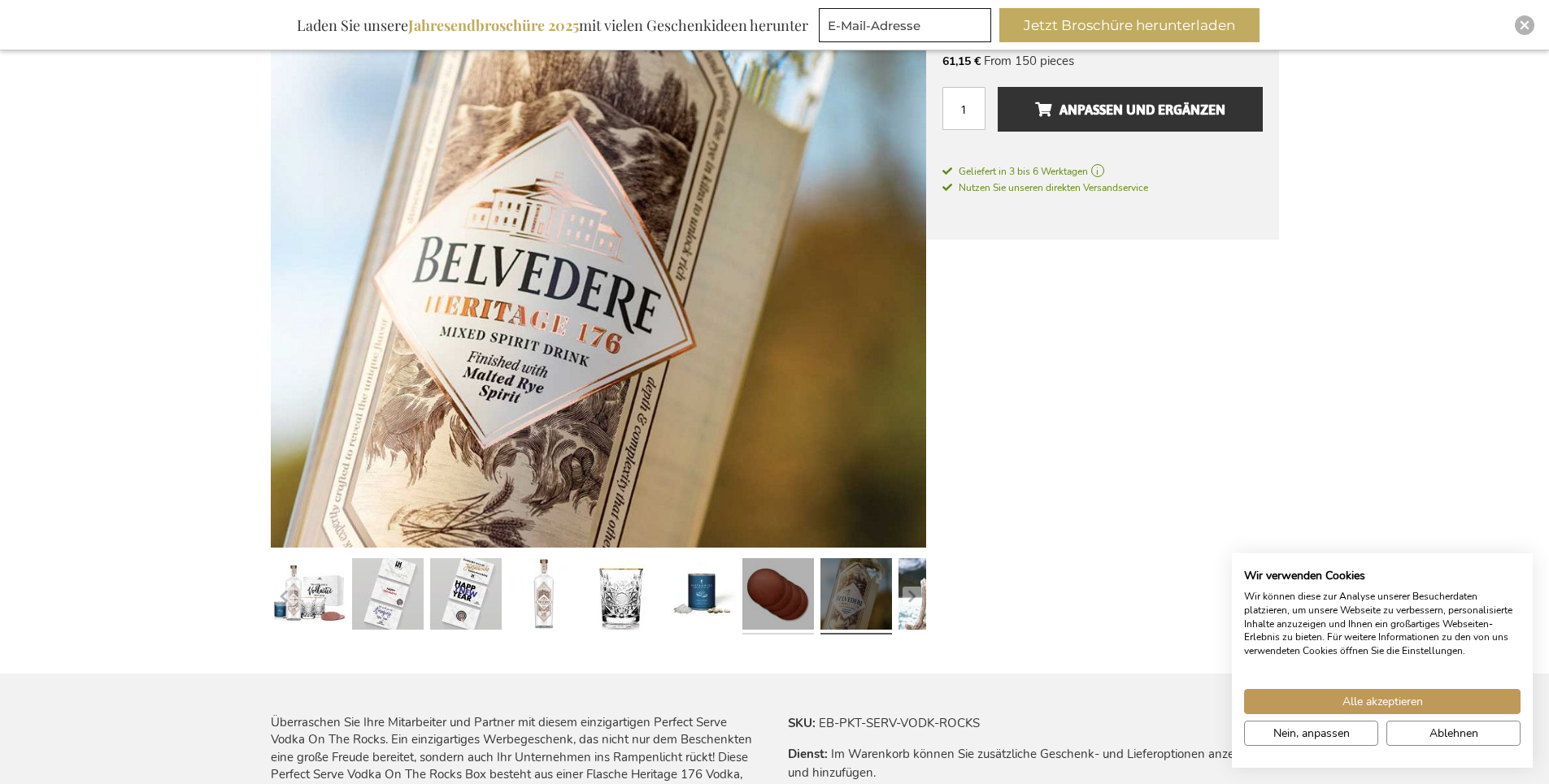
click at [775, 592] on link at bounding box center [778, 596] width 71 height 89
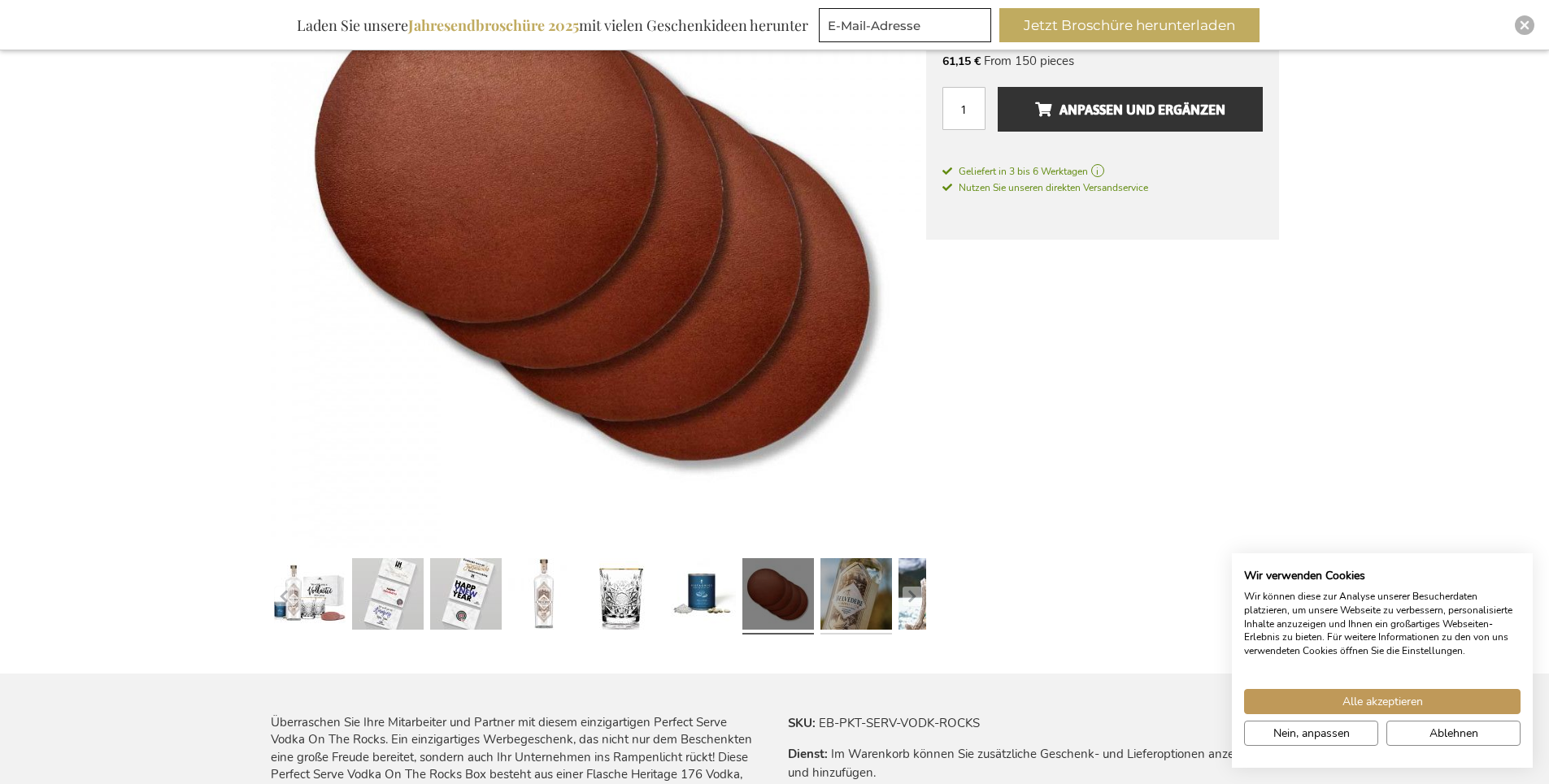
click at [854, 601] on link at bounding box center [857, 596] width 71 height 89
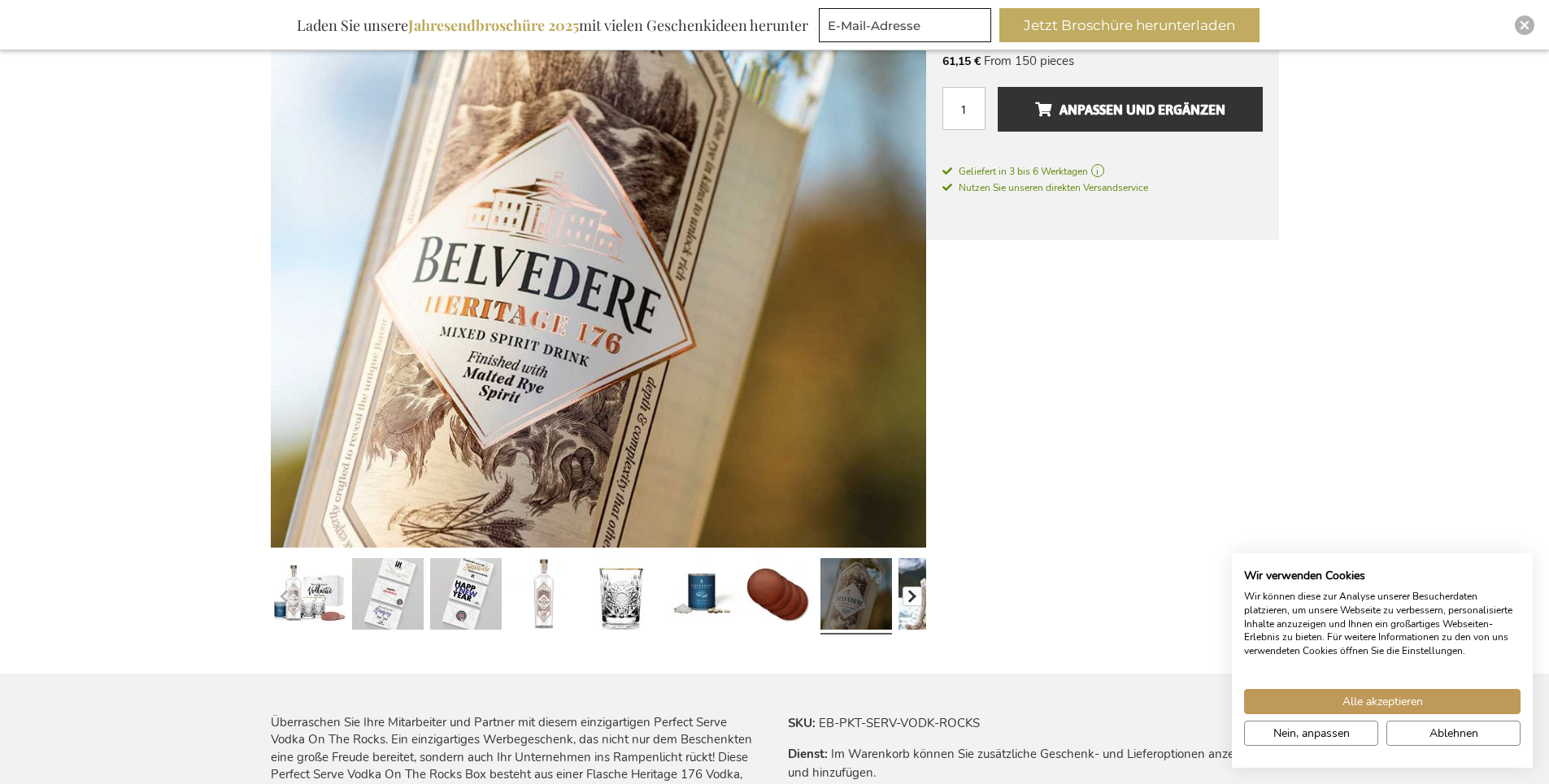
click at [908, 601] on button "button" at bounding box center [913, 597] width 20 height 20
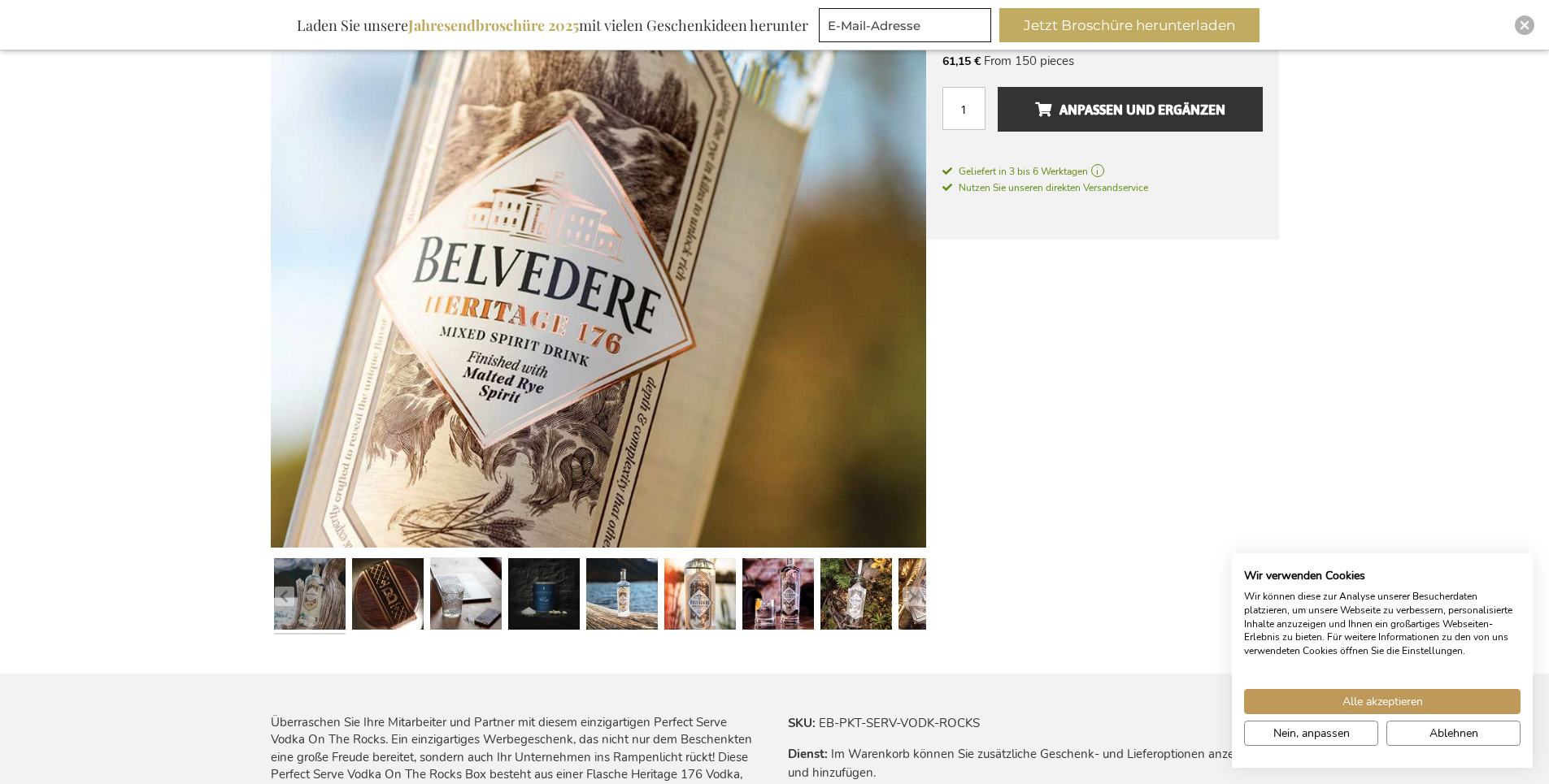
click at [329, 579] on link at bounding box center [310, 596] width 71 height 89
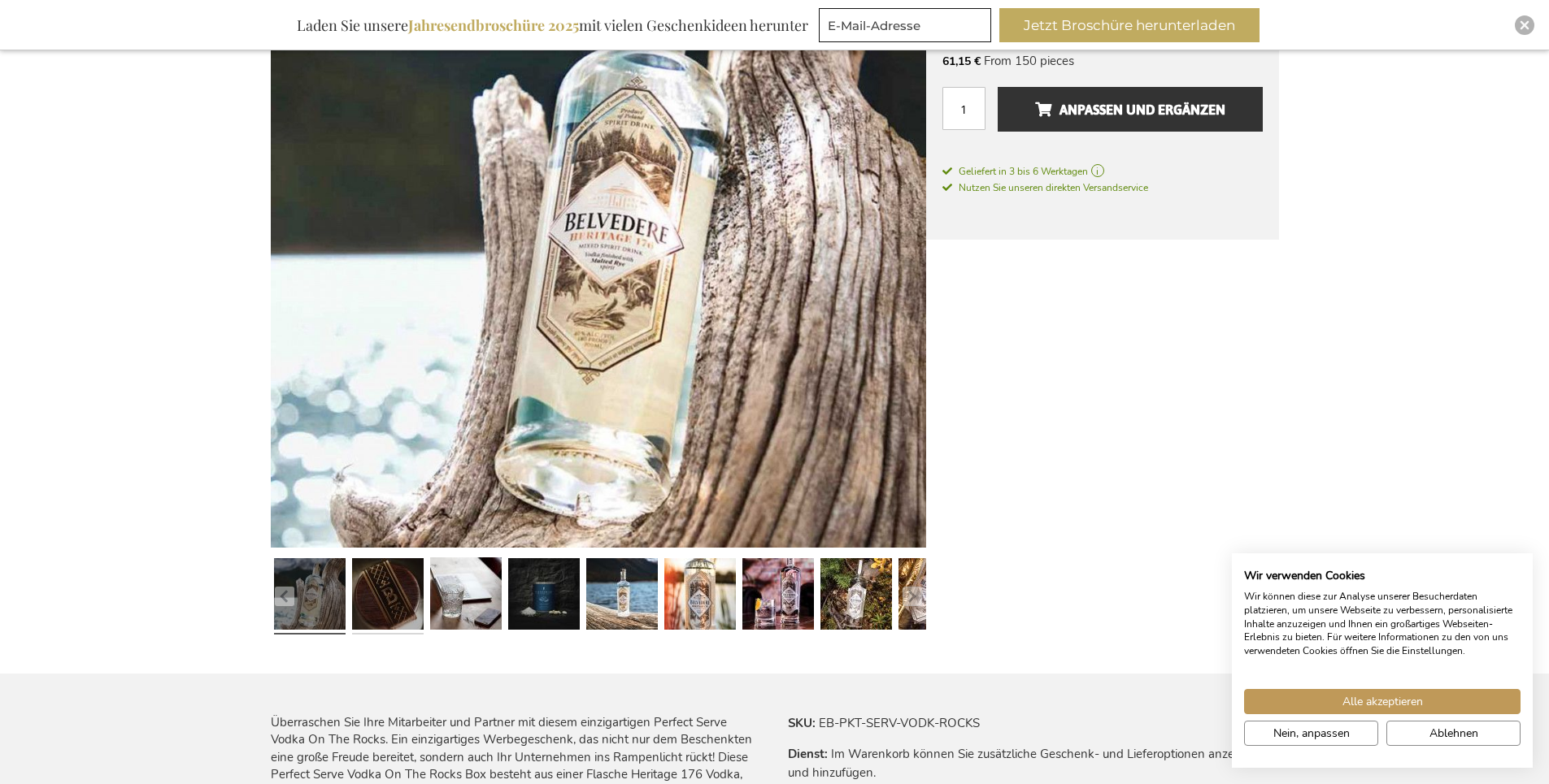
click at [379, 582] on link at bounding box center [388, 596] width 71 height 89
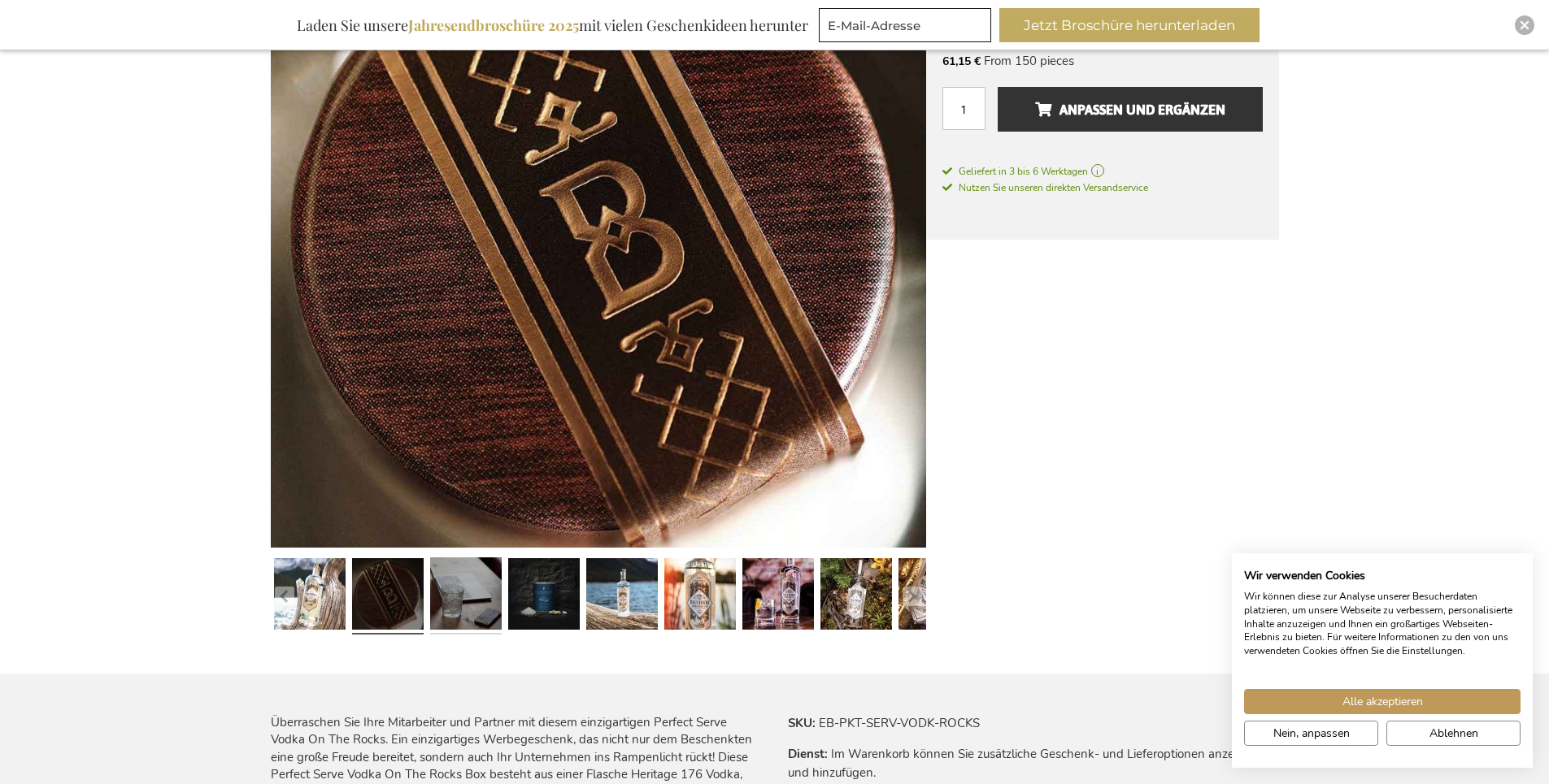
click at [457, 597] on link at bounding box center [466, 596] width 71 height 89
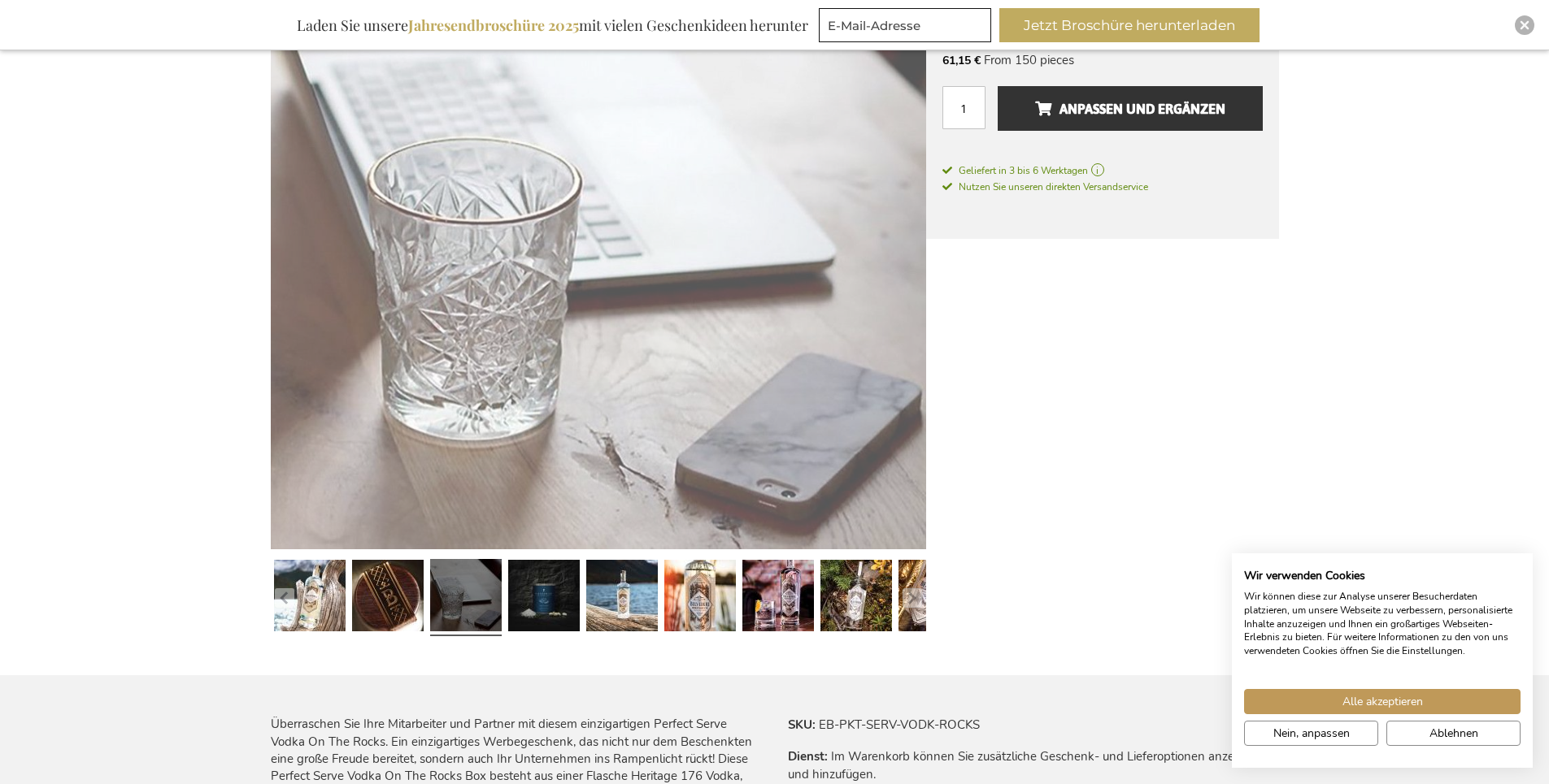
scroll to position [378, 0]
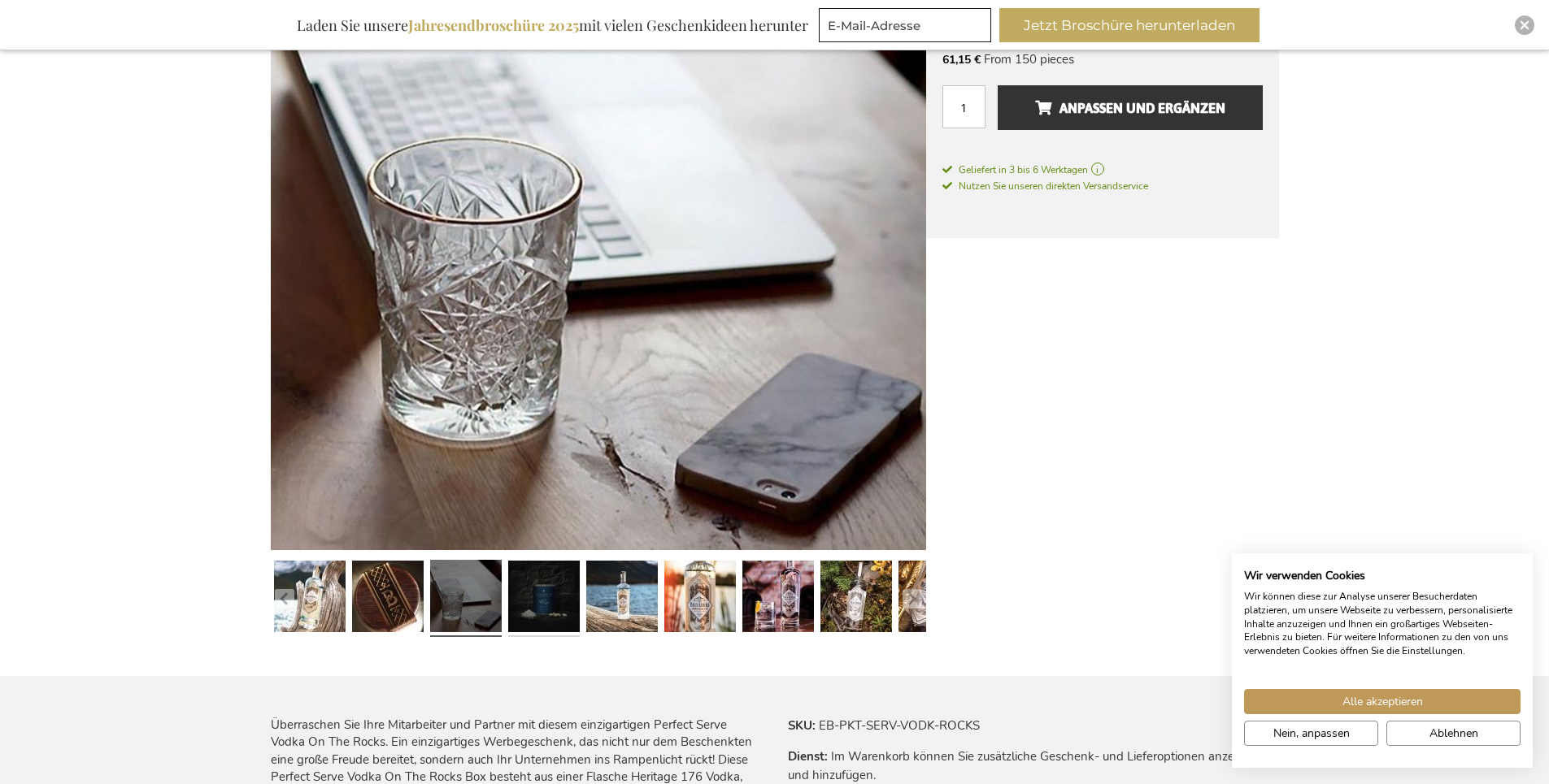
click at [554, 603] on link at bounding box center [544, 599] width 71 height 89
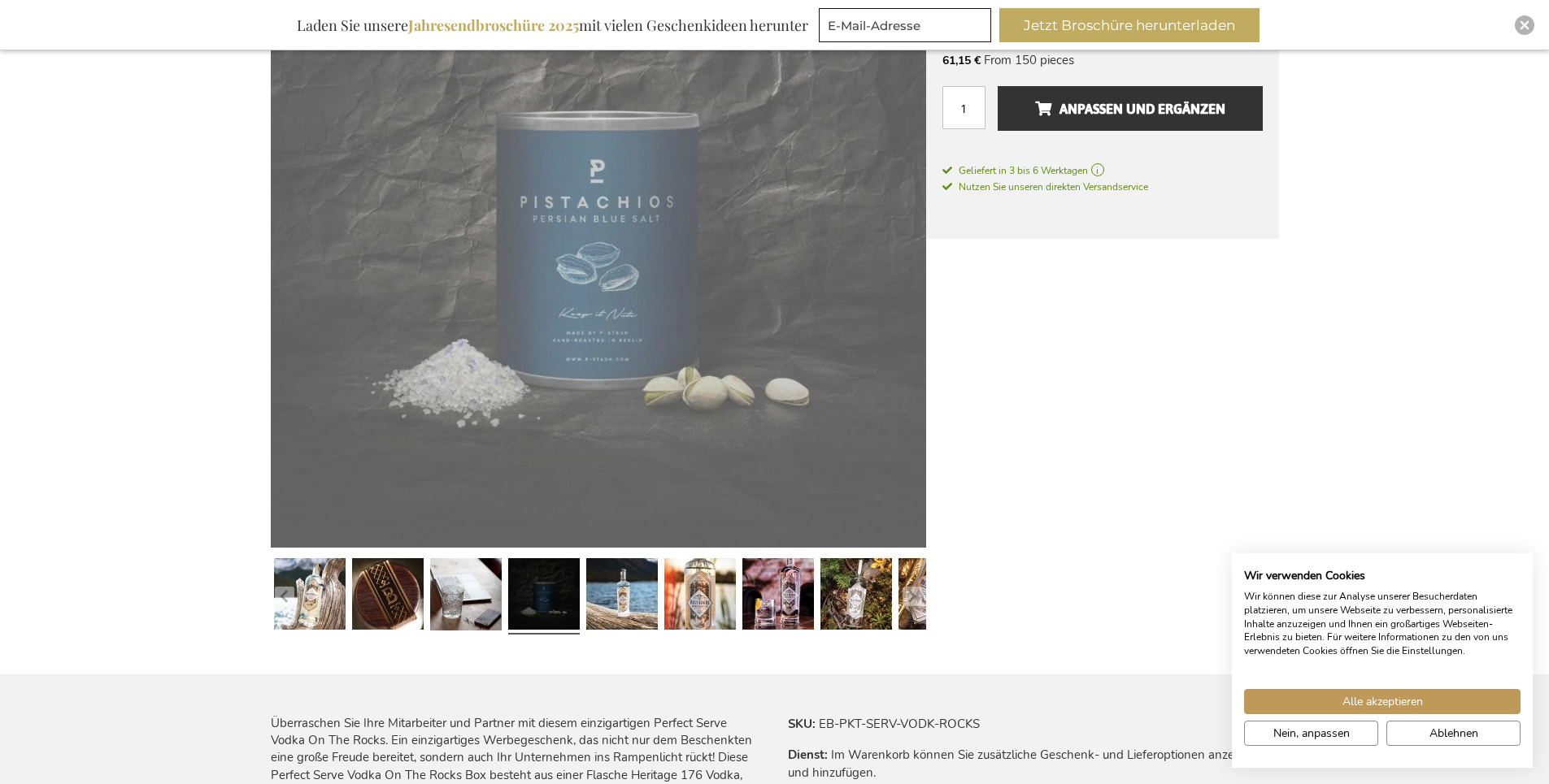
scroll to position [376, 0]
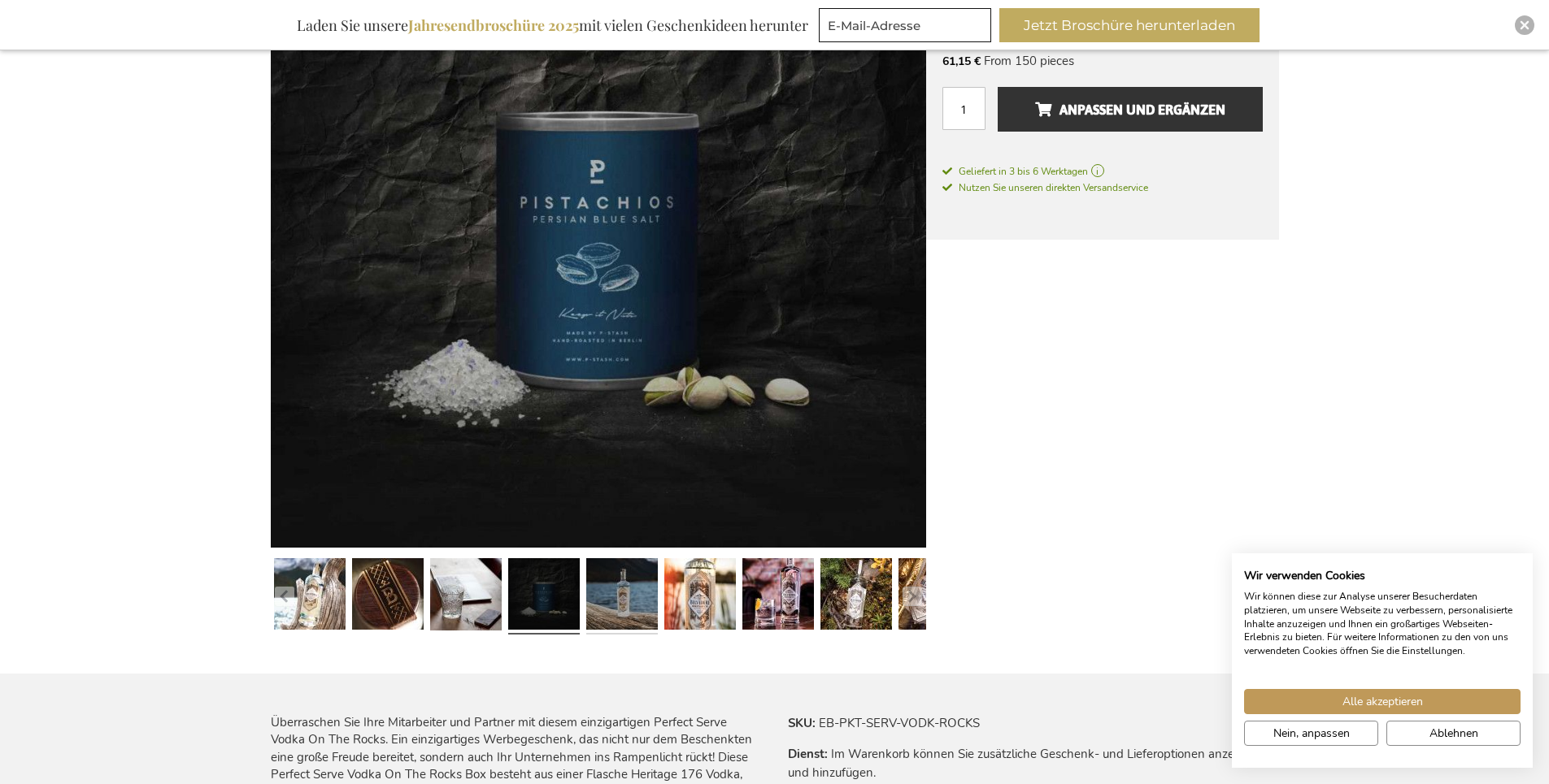
click at [622, 587] on link at bounding box center [622, 596] width 71 height 89
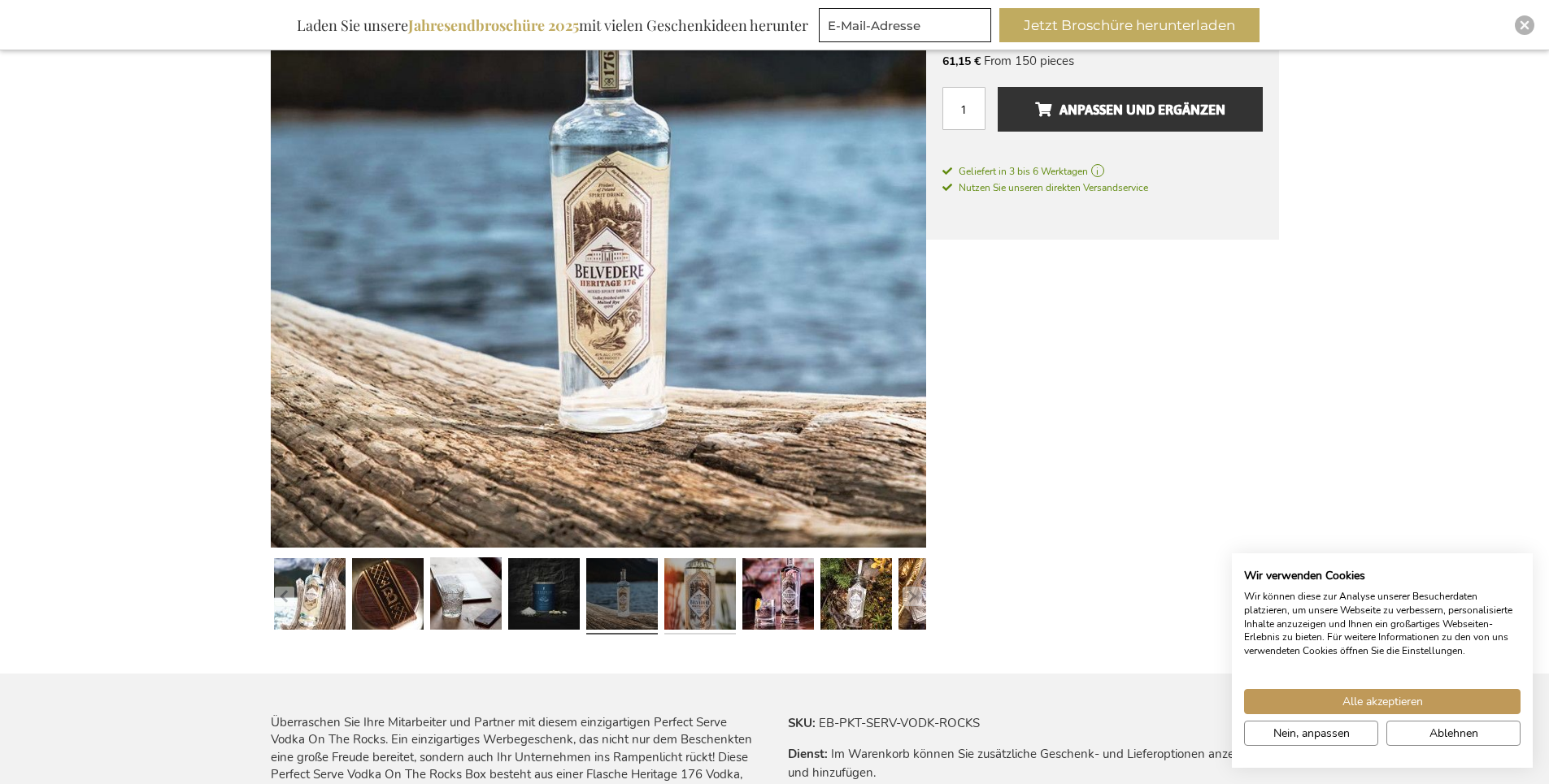
click at [679, 592] on link at bounding box center [700, 596] width 71 height 89
